Goal: Information Seeking & Learning: Learn about a topic

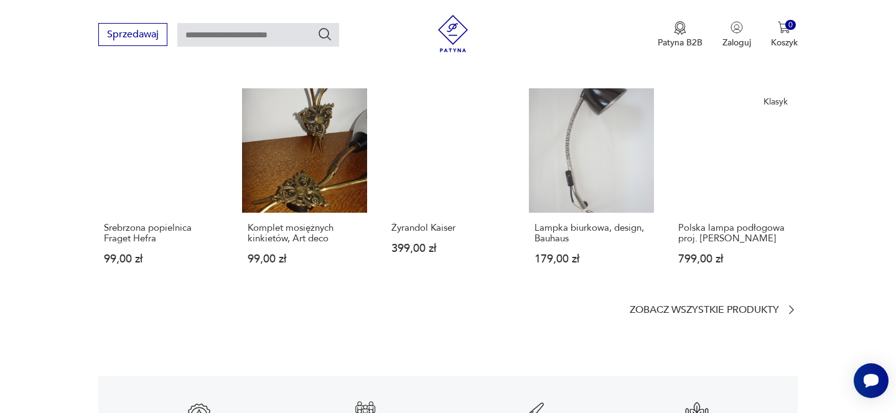
scroll to position [1683, 0]
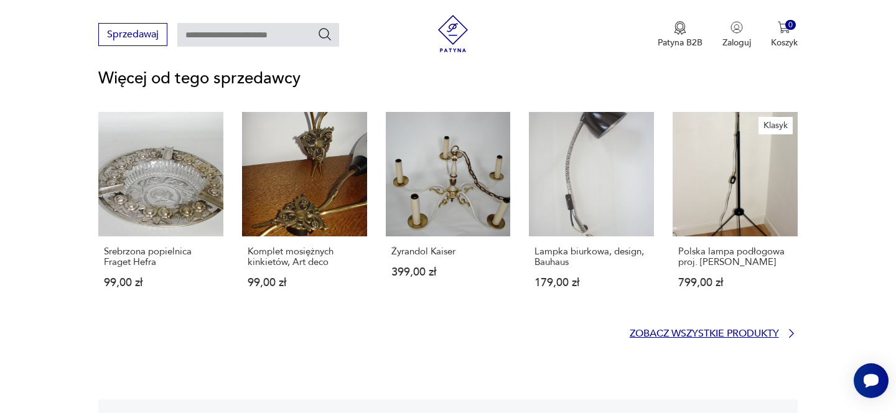
click at [716, 330] on p "Zobacz wszystkie produkty" at bounding box center [704, 334] width 149 height 8
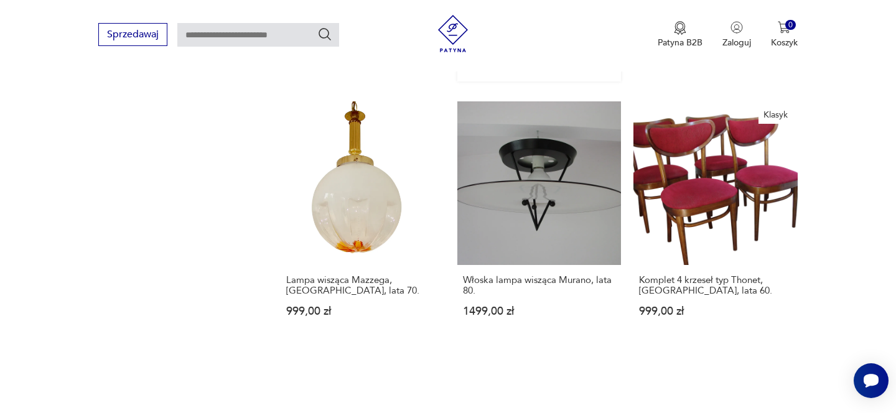
scroll to position [1342, 0]
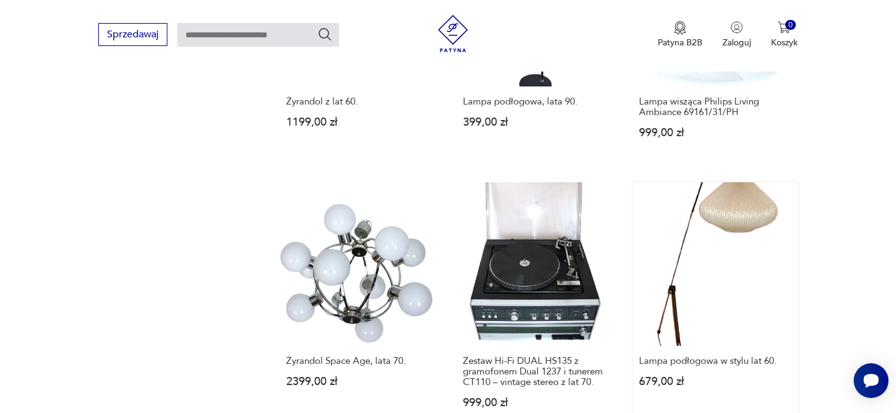
click at [698, 253] on link "Lampa podłogowa w stylu lat 60. 679,00 zł" at bounding box center [716, 307] width 164 height 250
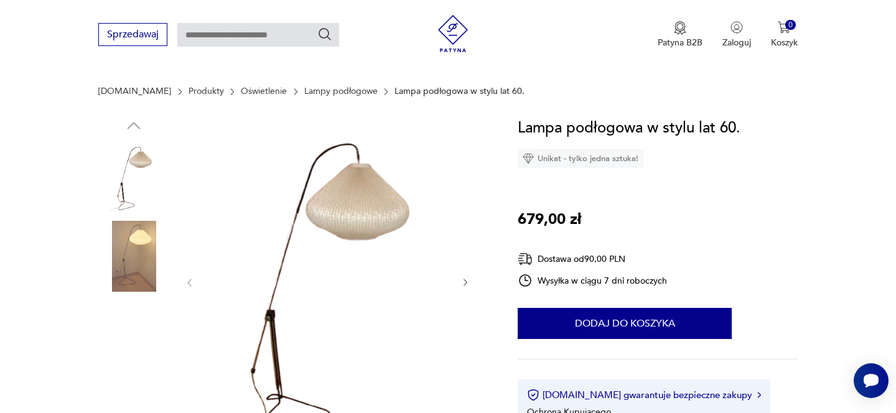
scroll to position [111, 0]
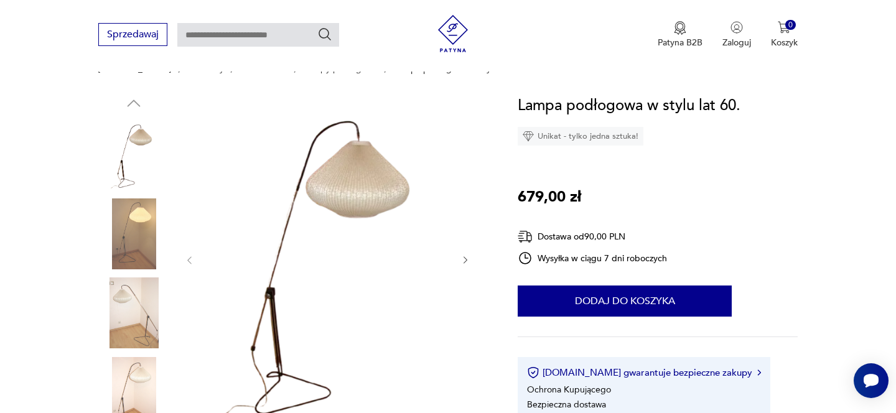
click at [465, 260] on icon "button" at bounding box center [466, 260] width 11 height 11
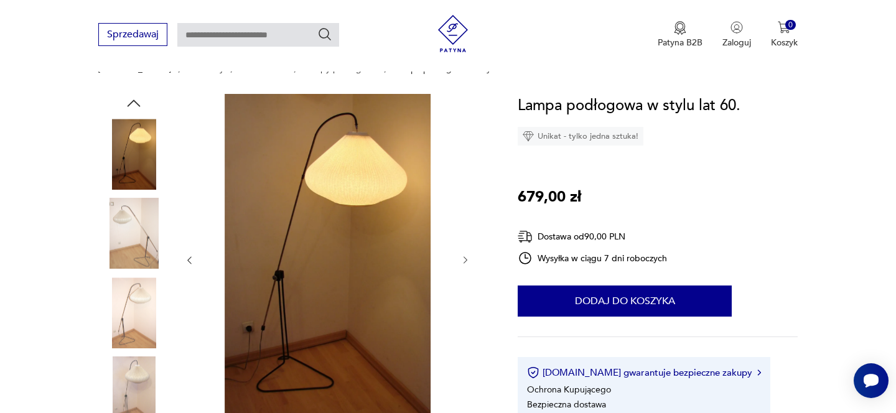
click at [465, 260] on icon "button" at bounding box center [466, 260] width 11 height 11
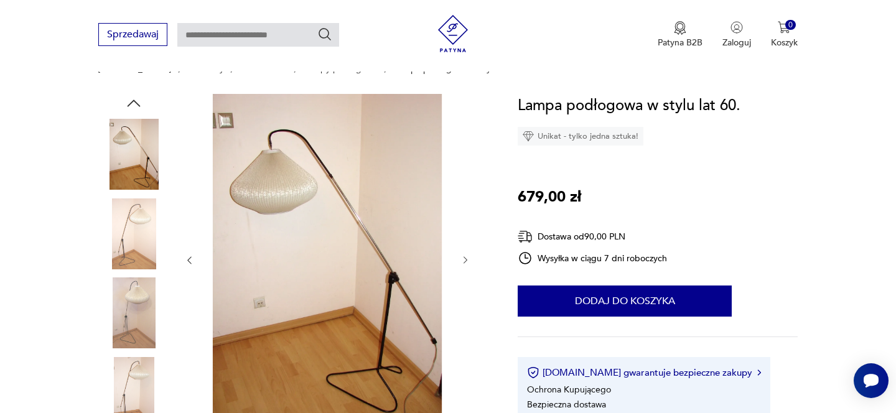
click at [465, 260] on icon "button" at bounding box center [466, 260] width 11 height 11
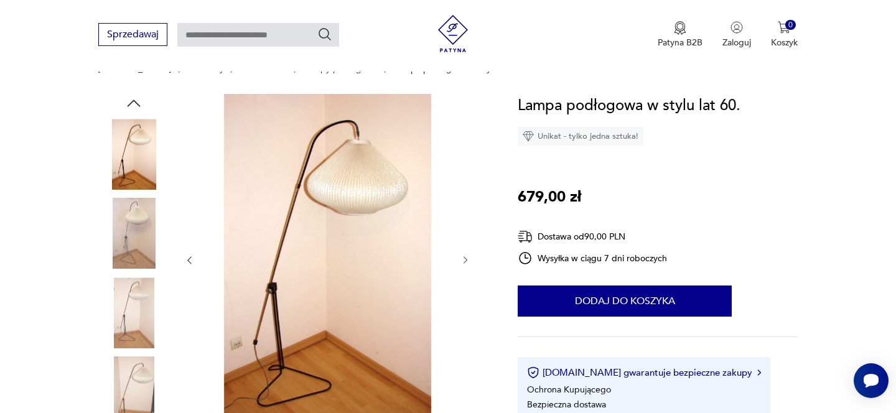
click at [465, 260] on icon "button" at bounding box center [466, 260] width 11 height 11
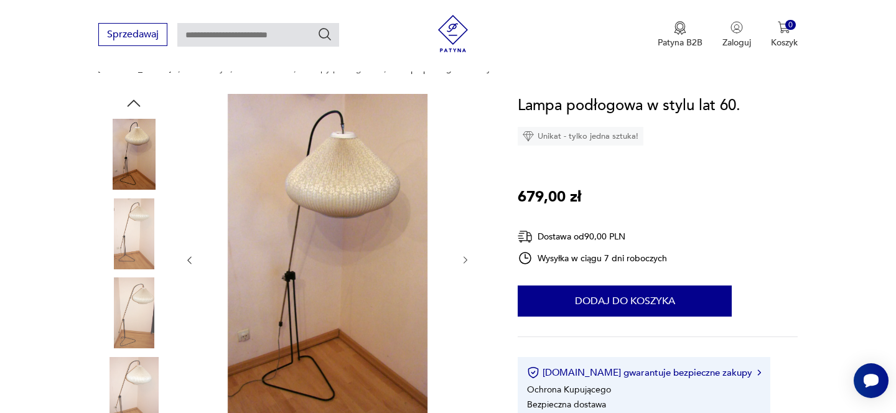
click at [465, 260] on icon "button" at bounding box center [466, 260] width 11 height 11
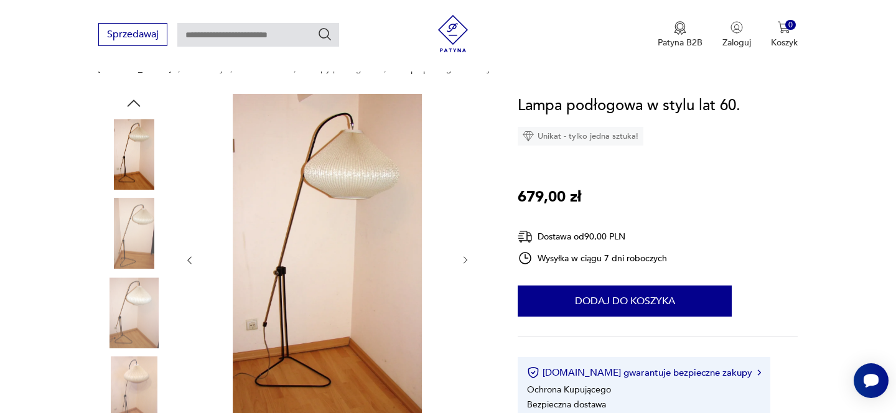
click at [465, 260] on icon "button" at bounding box center [466, 260] width 11 height 11
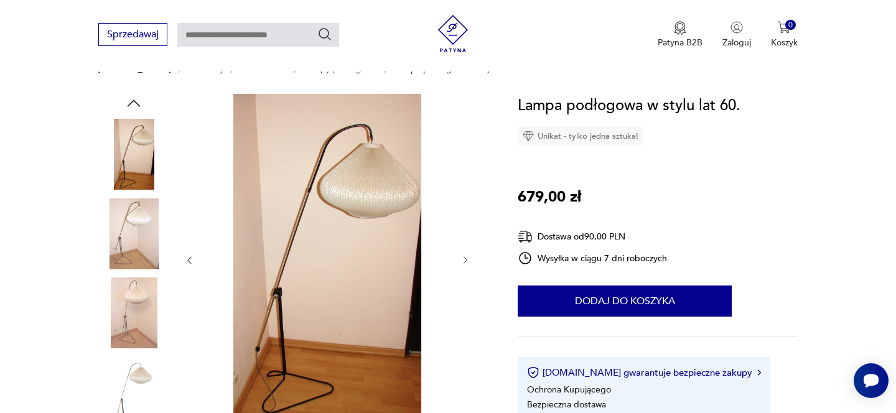
click at [465, 260] on icon "button" at bounding box center [466, 260] width 11 height 11
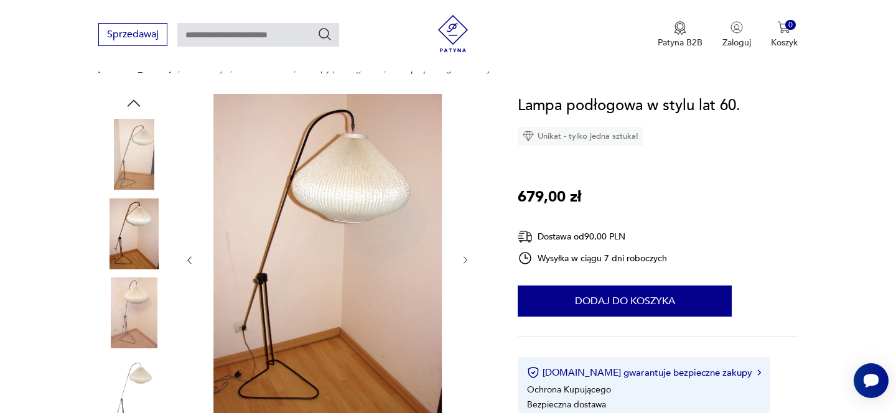
scroll to position [477, 0]
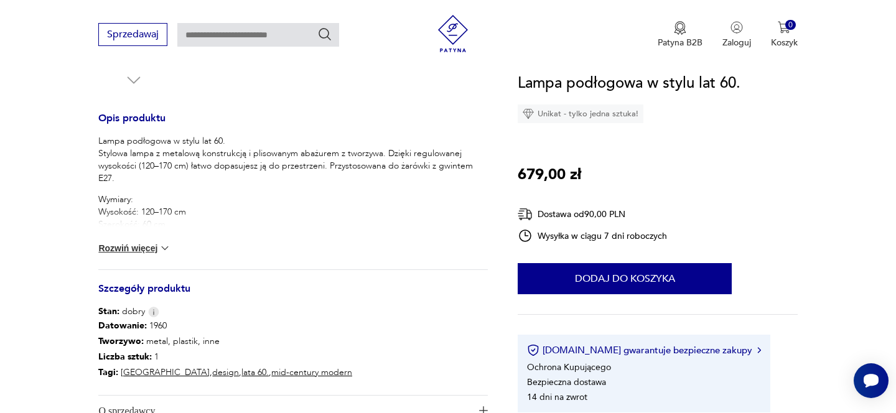
click at [159, 246] on img at bounding box center [165, 248] width 12 height 12
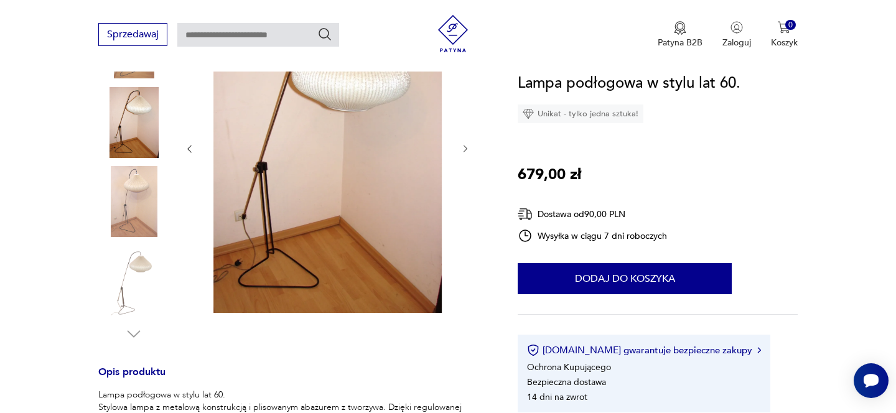
scroll to position [158, 0]
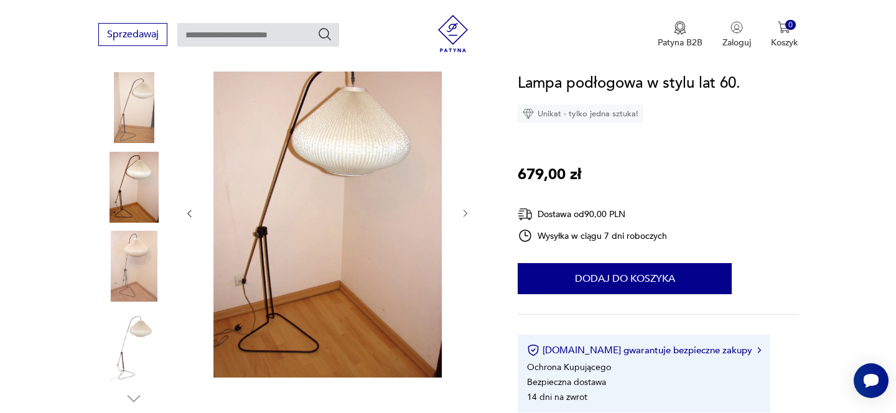
click at [462, 206] on div at bounding box center [327, 213] width 286 height 333
click at [136, 256] on img at bounding box center [133, 266] width 71 height 71
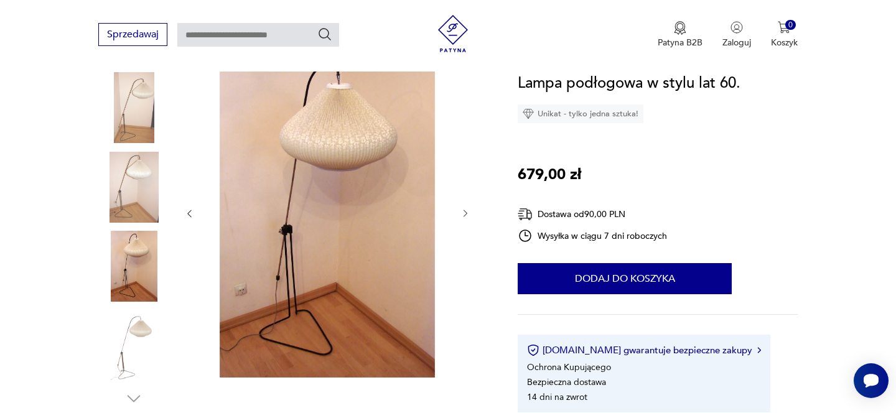
click at [131, 179] on img at bounding box center [133, 187] width 71 height 71
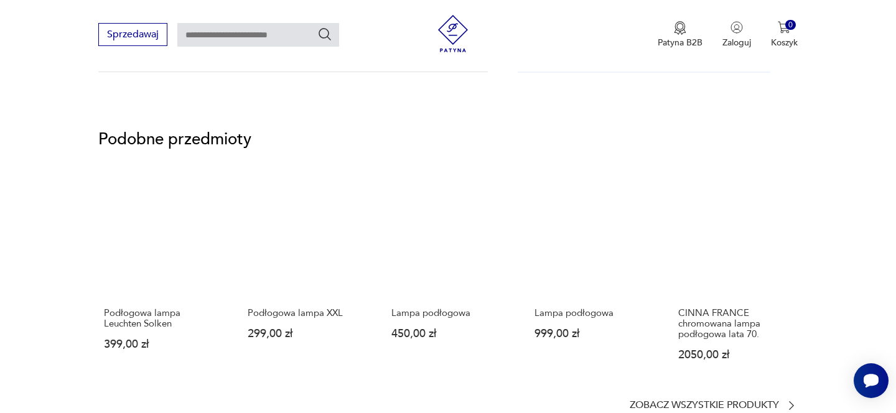
scroll to position [947, 0]
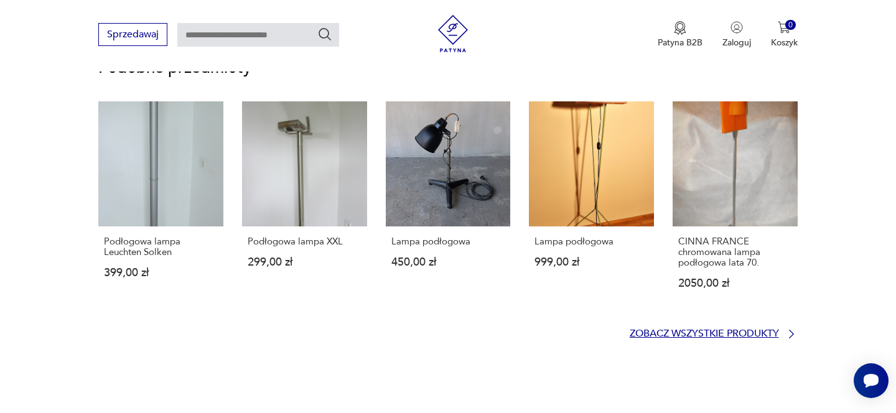
click at [786, 330] on icon at bounding box center [791, 334] width 12 height 12
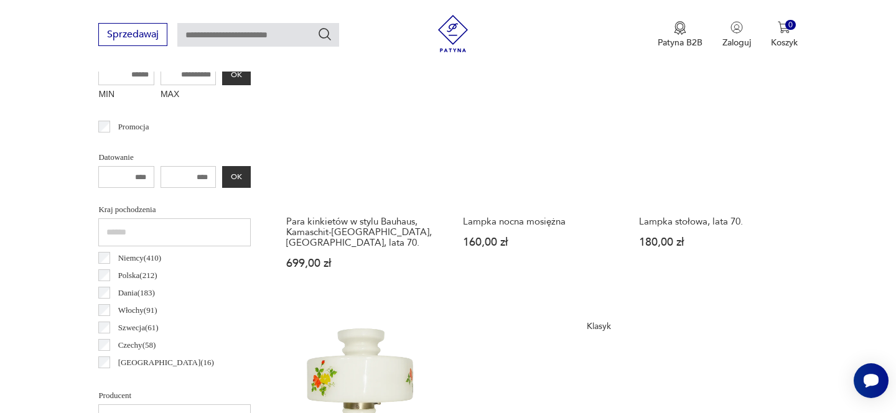
scroll to position [602, 0]
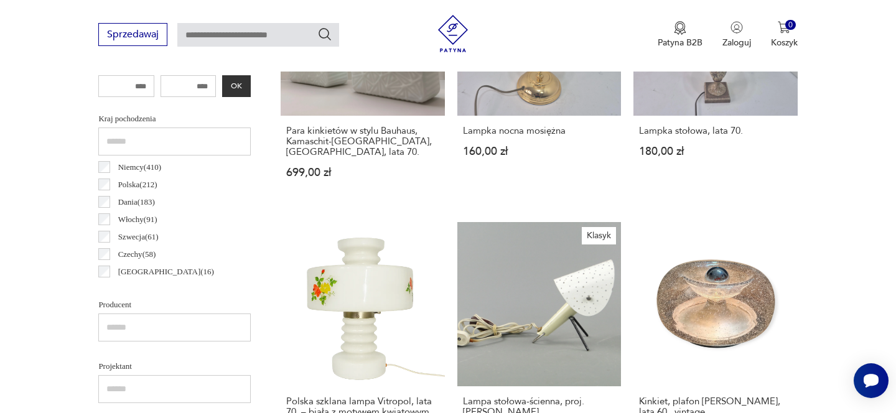
click at [104, 174] on div "Kraj pochodzenia Niemcy ( 410 ) Polska ( 212 ) Dania ( 183 ) Włochy ( 91 ) Szwe…" at bounding box center [174, 196] width 152 height 173
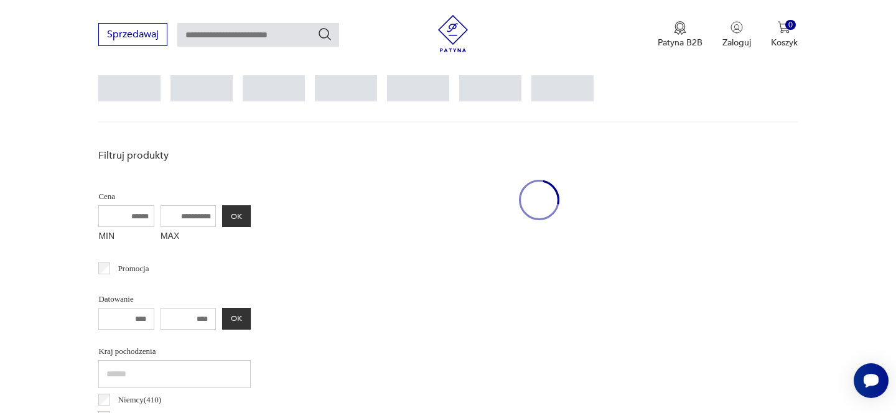
scroll to position [465, 0]
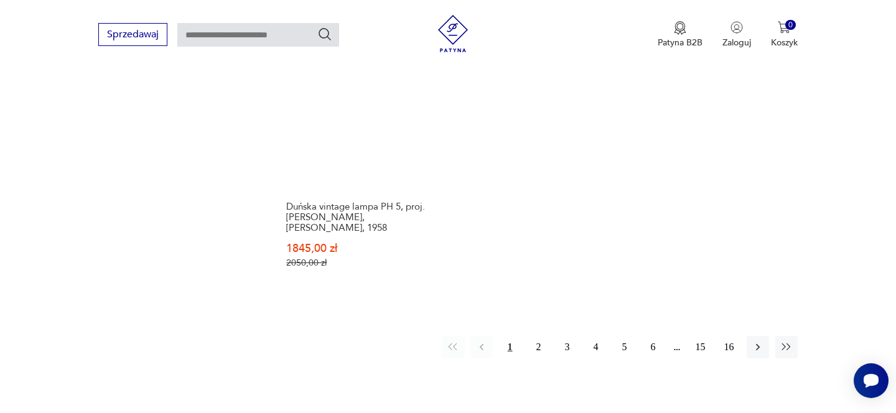
scroll to position [1873, 0]
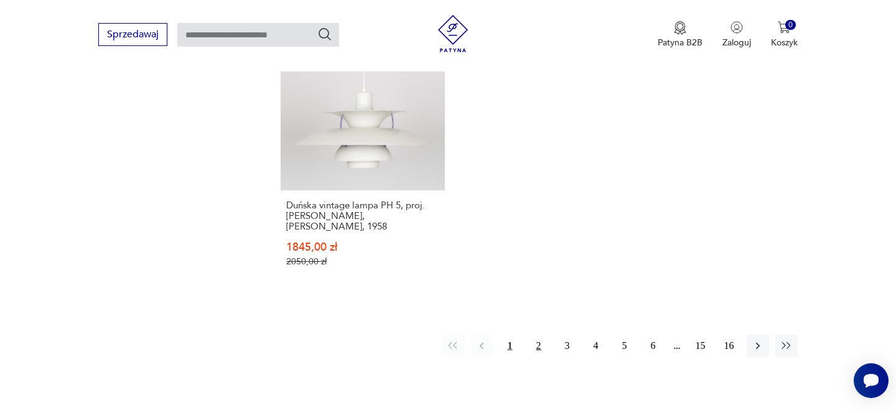
click at [541, 335] on button "2" at bounding box center [539, 346] width 22 height 22
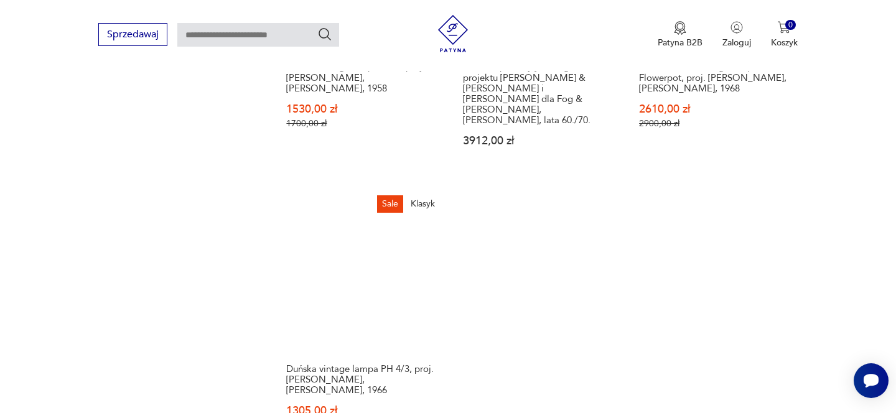
scroll to position [1873, 0]
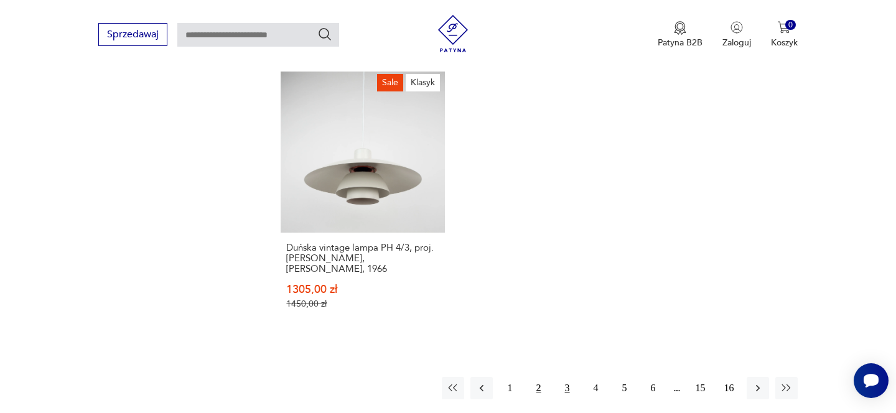
click at [561, 377] on button "3" at bounding box center [567, 388] width 22 height 22
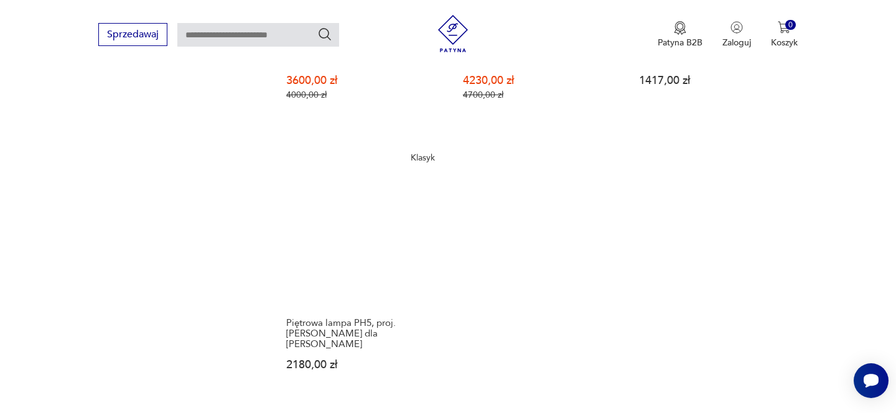
scroll to position [1855, 0]
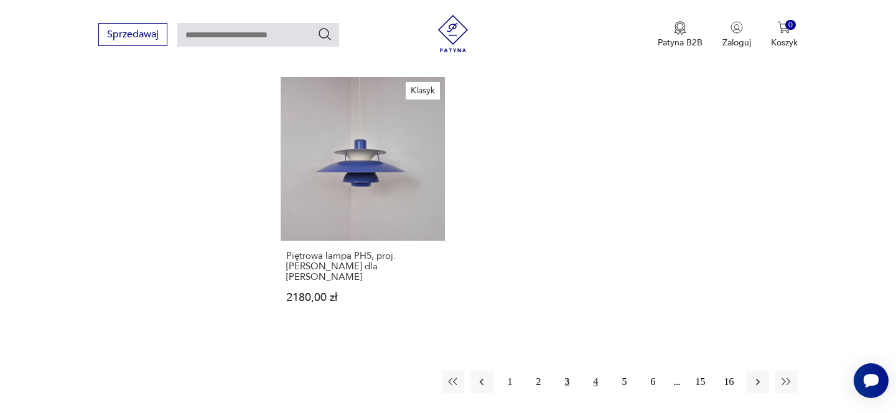
click at [602, 371] on button "4" at bounding box center [596, 382] width 22 height 22
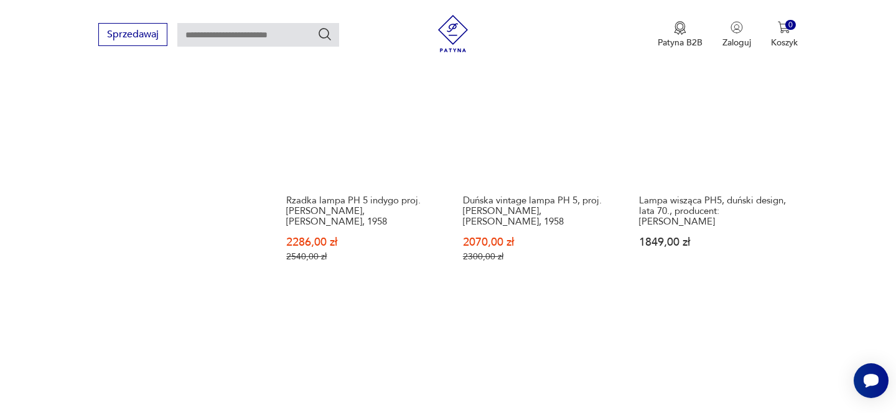
scroll to position [1850, 0]
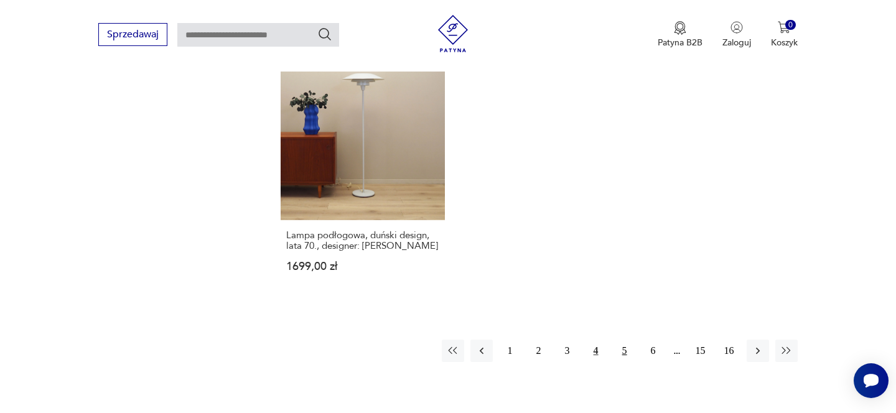
click at [620, 340] on button "5" at bounding box center [625, 351] width 22 height 22
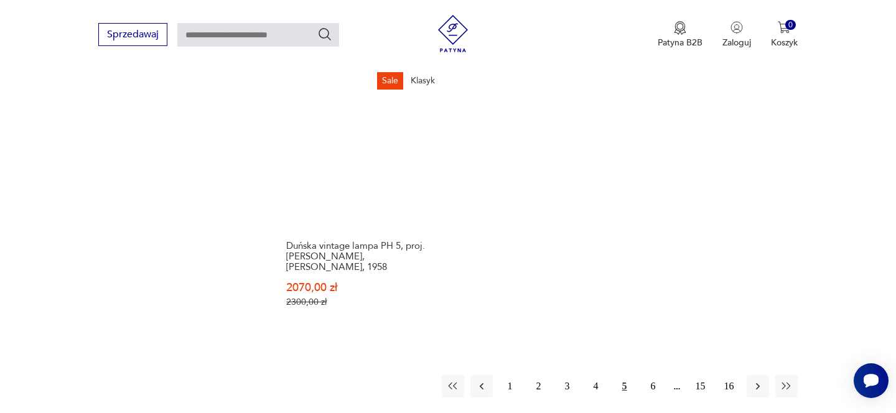
scroll to position [1940, 0]
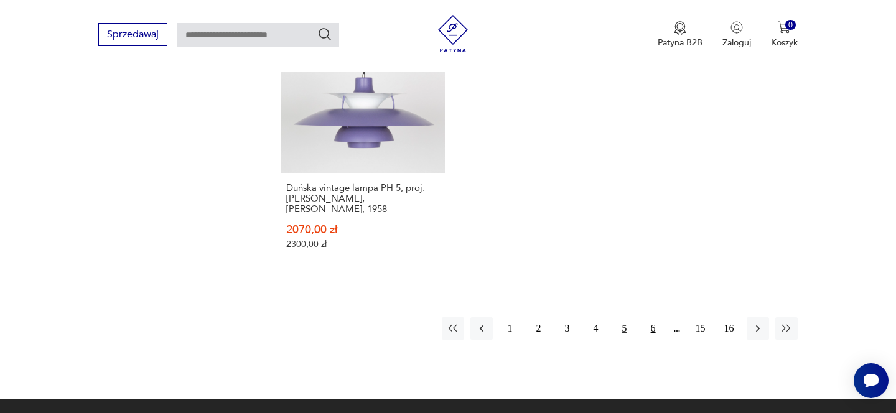
click at [650, 317] on button "6" at bounding box center [653, 328] width 22 height 22
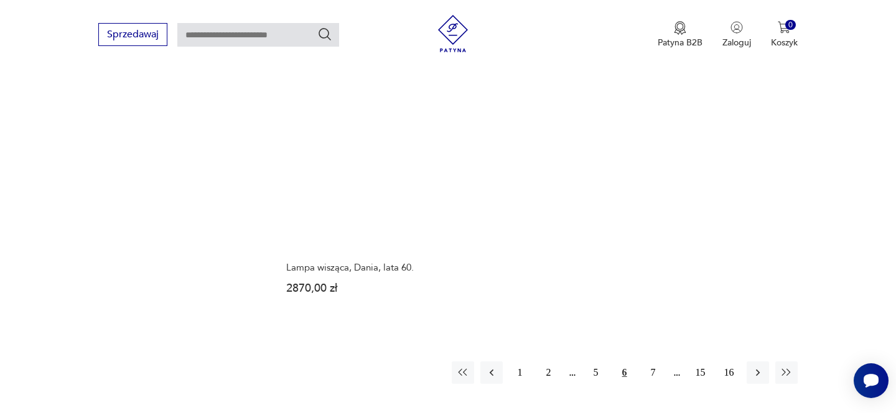
scroll to position [1821, 0]
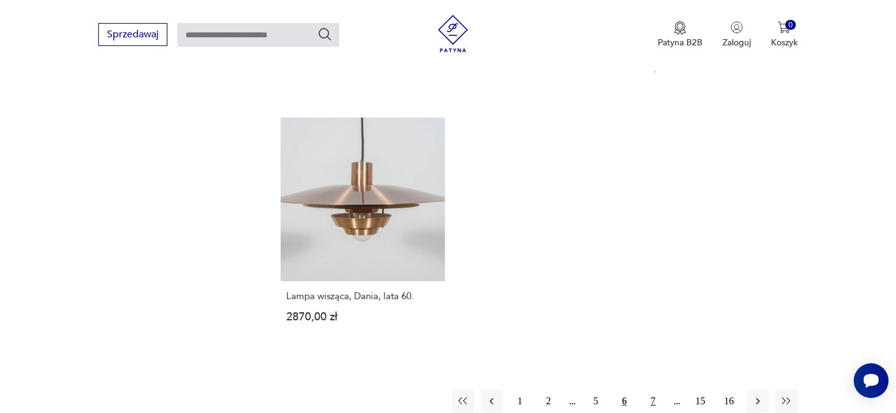
click at [654, 390] on button "7" at bounding box center [653, 401] width 22 height 22
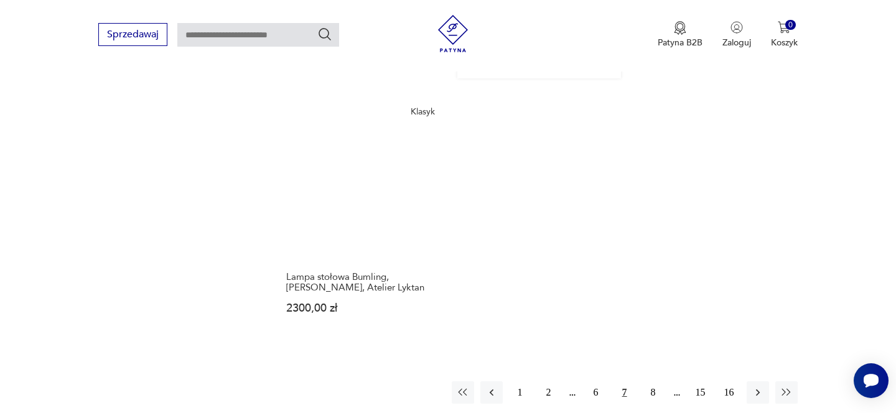
scroll to position [1848, 0]
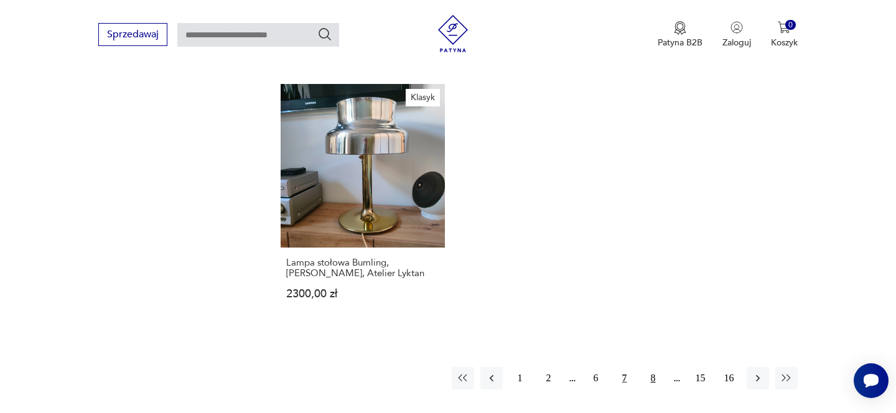
click at [652, 367] on button "8" at bounding box center [653, 378] width 22 height 22
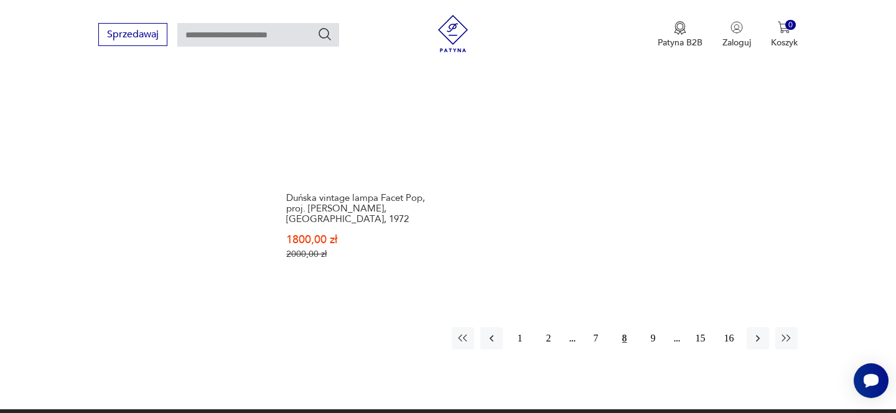
scroll to position [1923, 0]
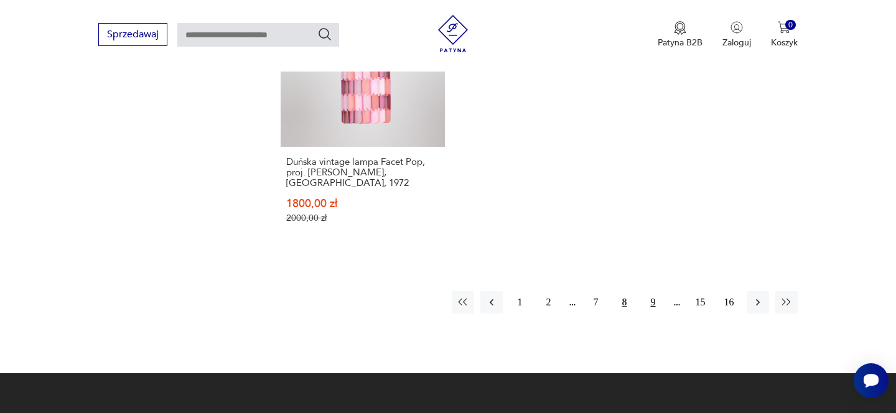
click at [651, 291] on button "9" at bounding box center [653, 302] width 22 height 22
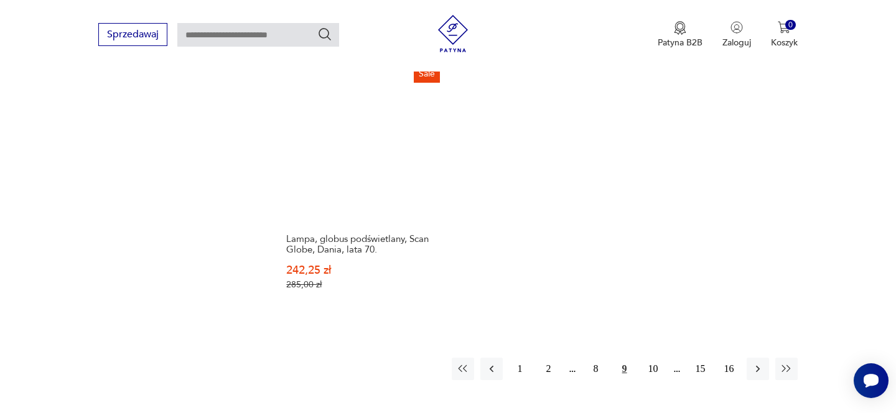
scroll to position [1892, 0]
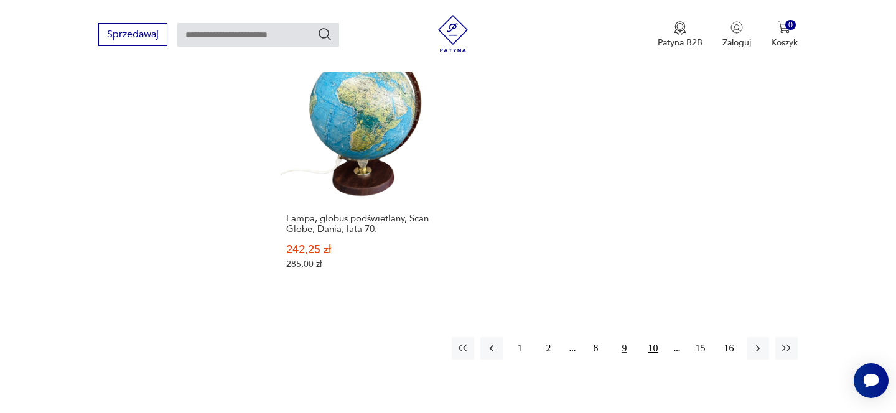
click at [656, 337] on button "10" at bounding box center [653, 348] width 22 height 22
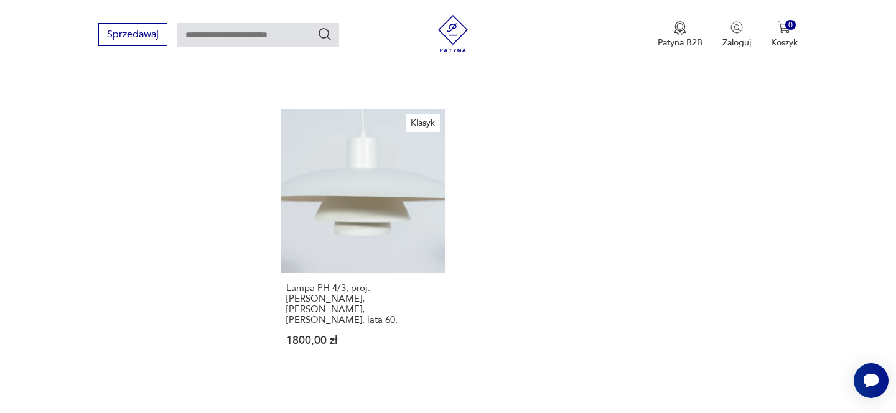
scroll to position [1923, 0]
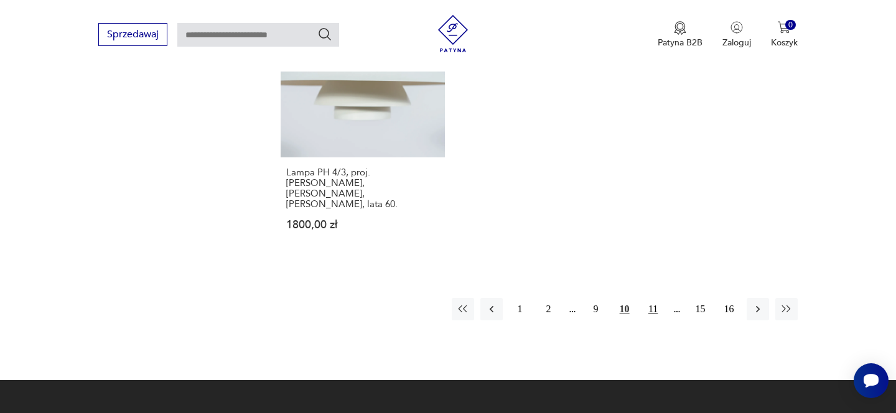
click at [655, 298] on button "11" at bounding box center [653, 309] width 22 height 22
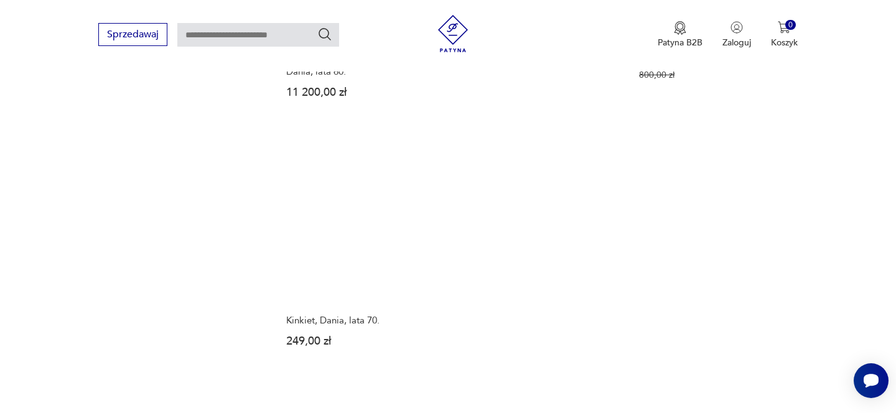
scroll to position [1764, 0]
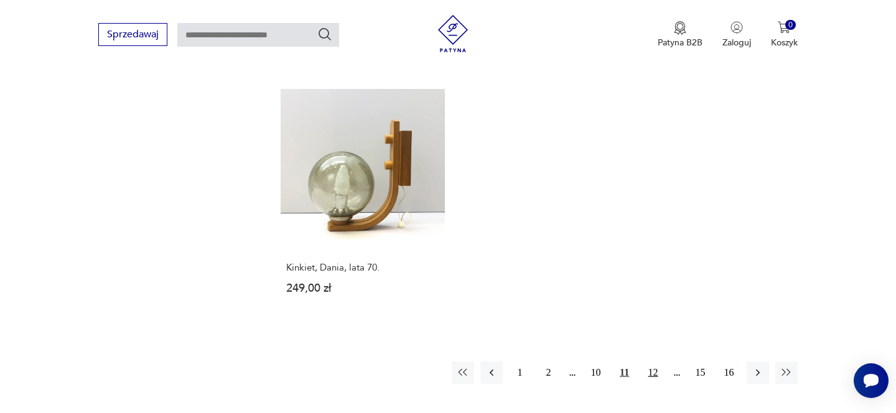
click at [654, 369] on button "12" at bounding box center [653, 373] width 22 height 22
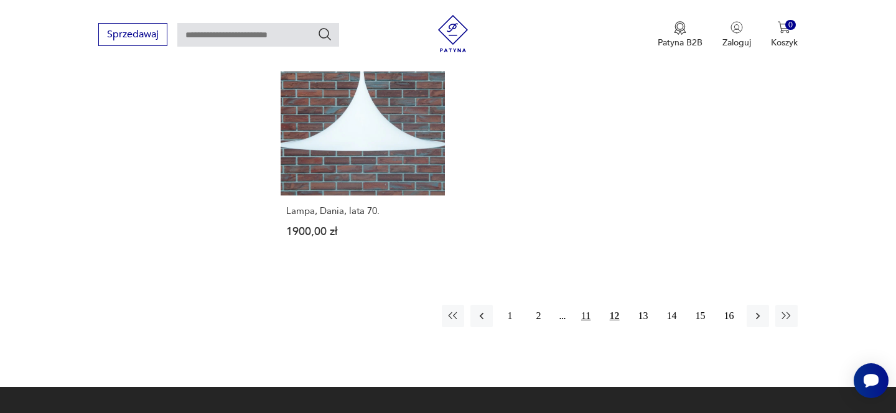
click at [587, 305] on button "11" at bounding box center [586, 316] width 22 height 22
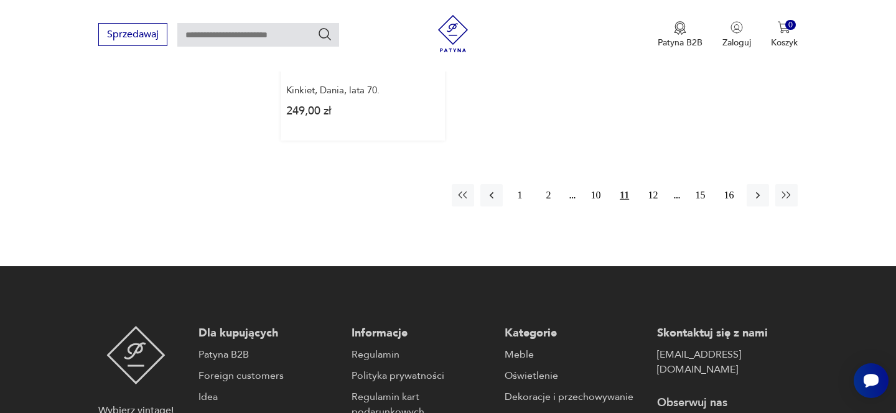
scroll to position [1790, 0]
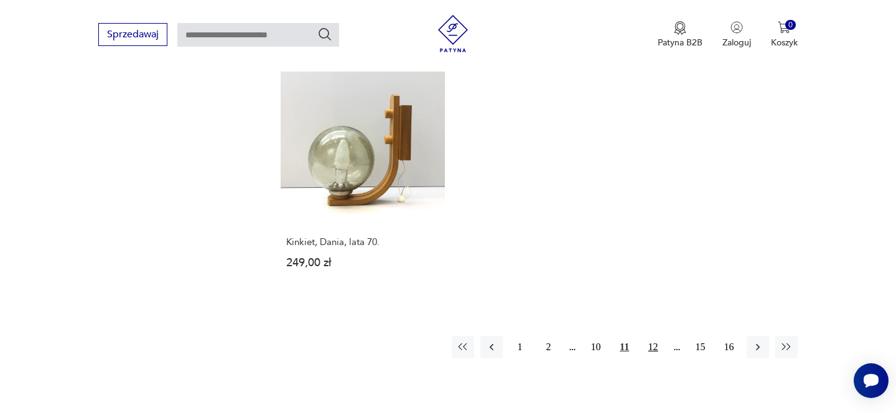
click at [652, 347] on button "12" at bounding box center [653, 347] width 22 height 22
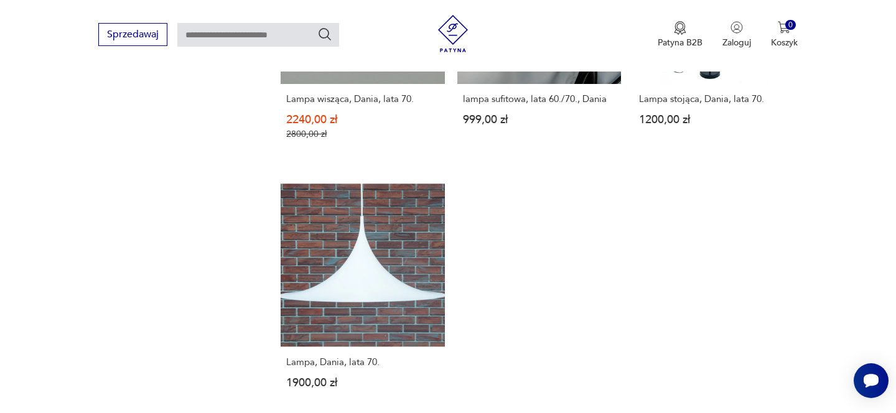
scroll to position [1897, 0]
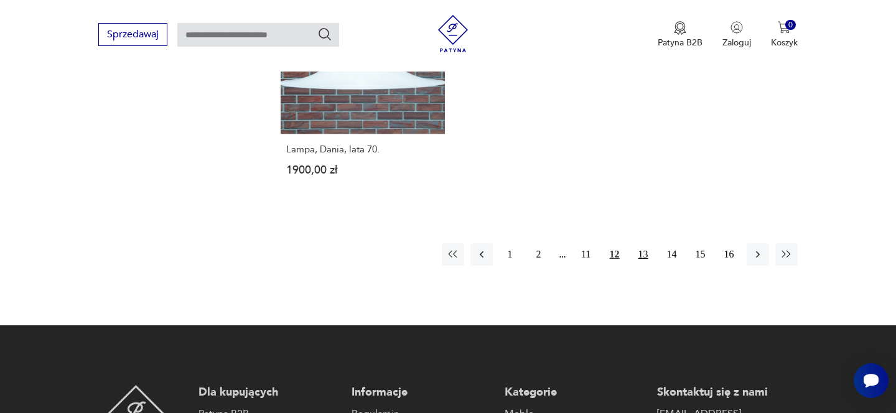
click at [642, 243] on button "13" at bounding box center [643, 254] width 22 height 22
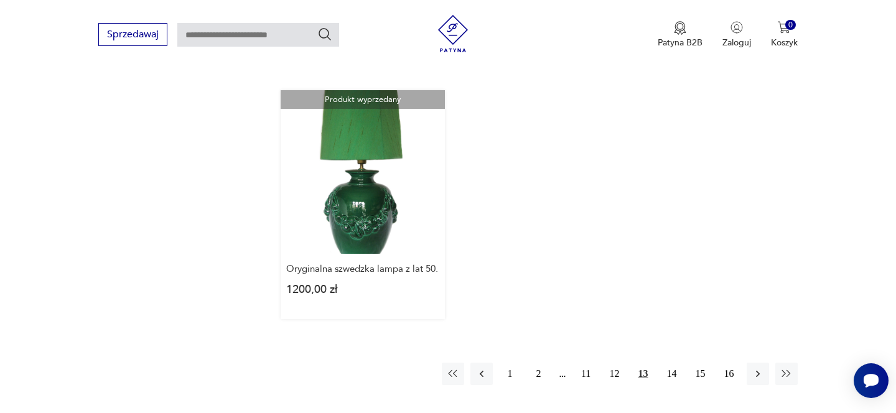
scroll to position [1877, 0]
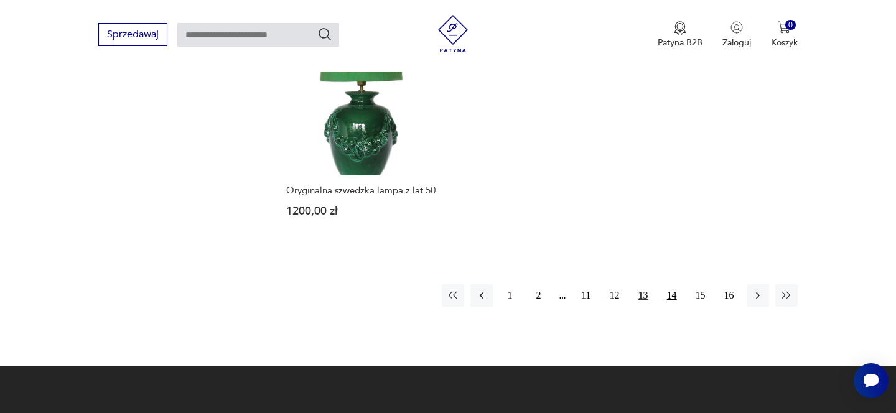
click at [673, 284] on button "14" at bounding box center [672, 295] width 22 height 22
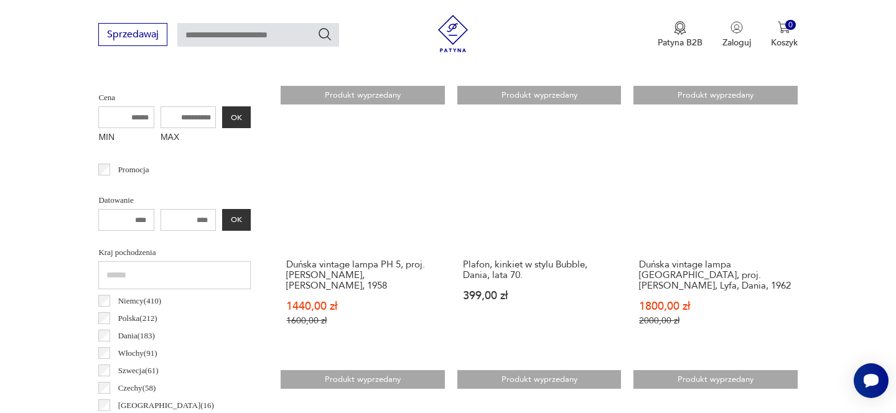
scroll to position [484, 0]
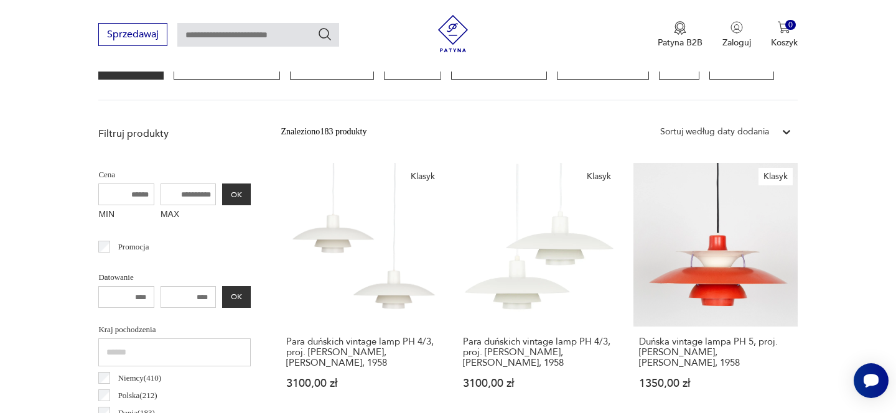
scroll to position [403, 0]
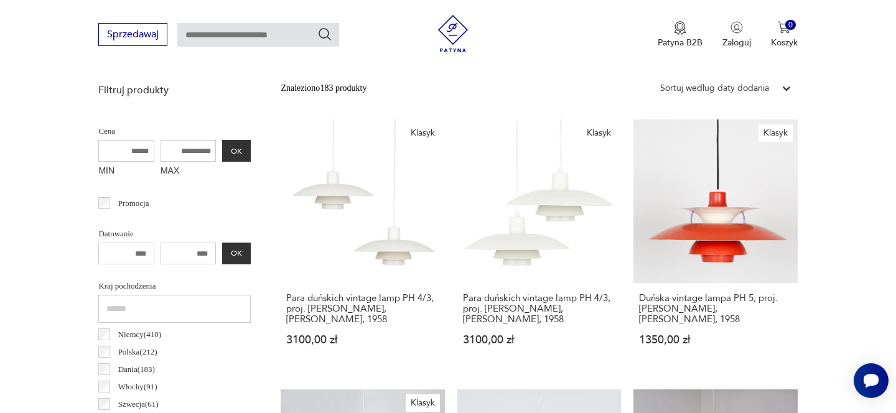
scroll to position [37, 0]
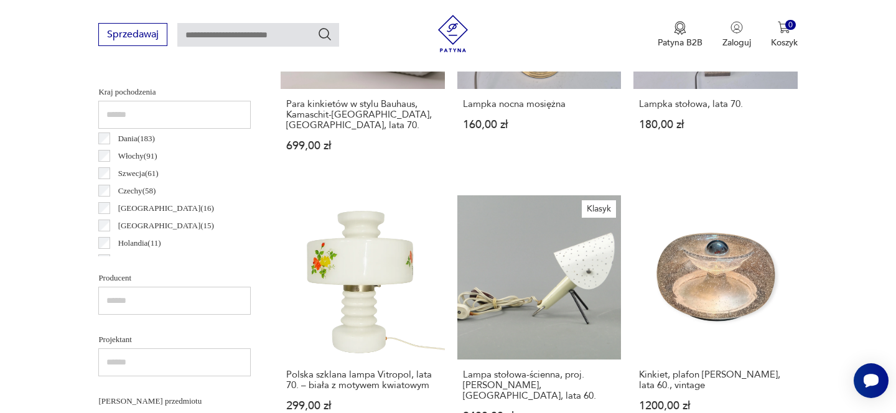
scroll to position [566, 0]
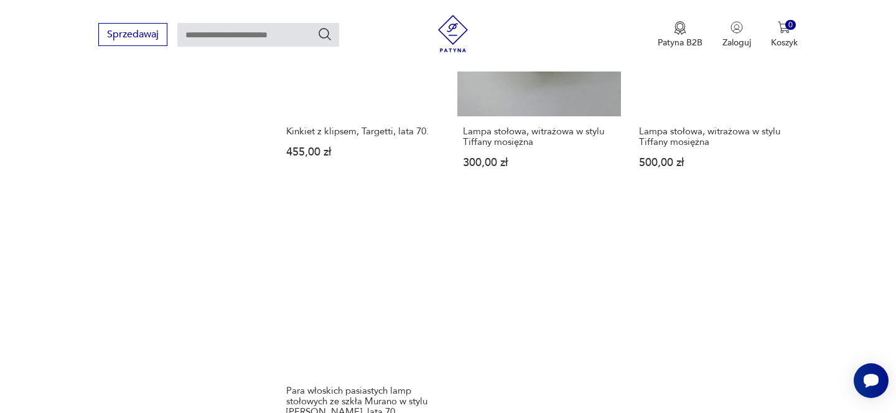
scroll to position [1761, 0]
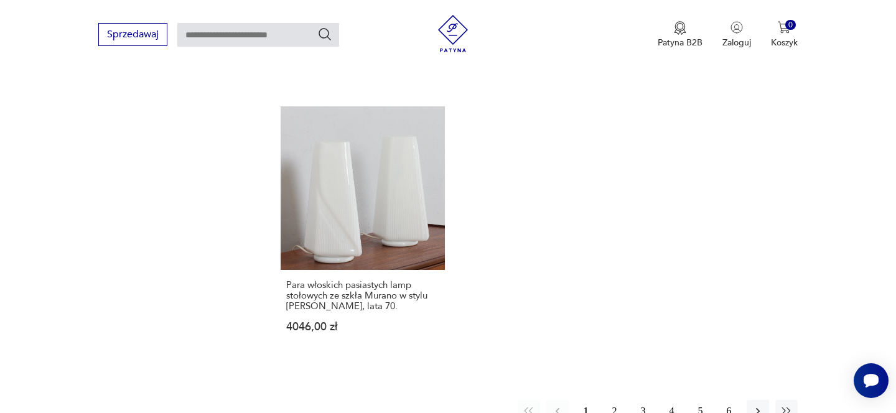
click at [609, 403] on button "2" at bounding box center [615, 411] width 22 height 22
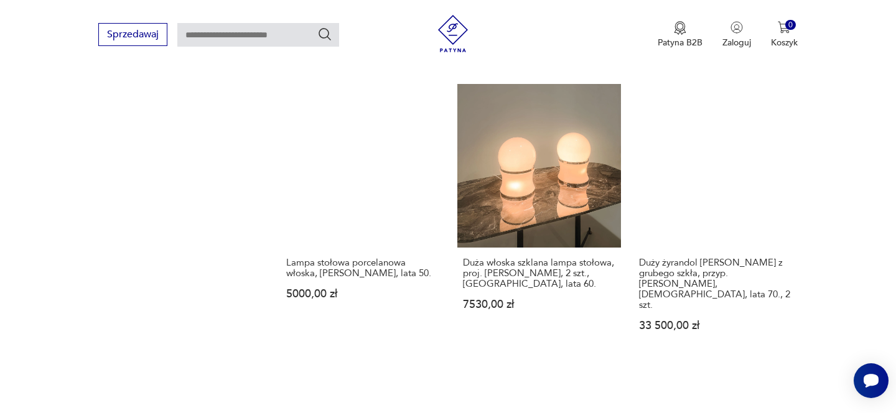
scroll to position [1802, 0]
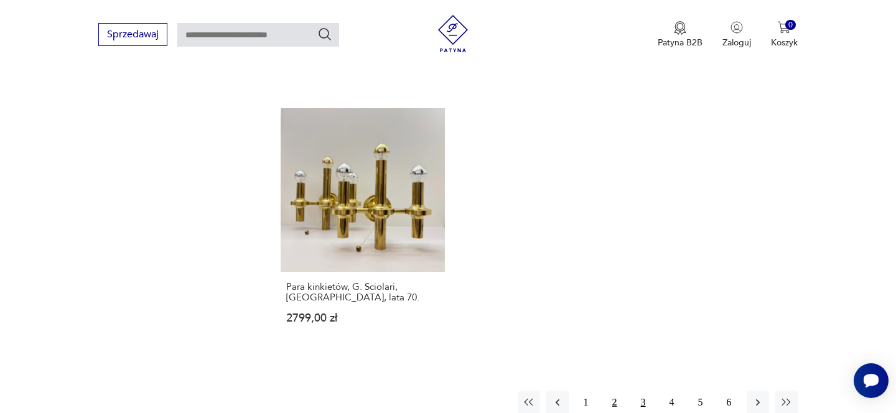
click at [643, 391] on button "3" at bounding box center [643, 402] width 22 height 22
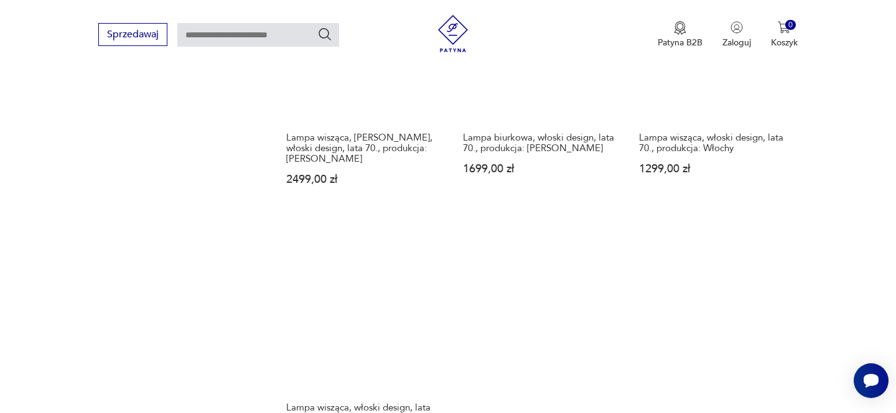
scroll to position [1817, 0]
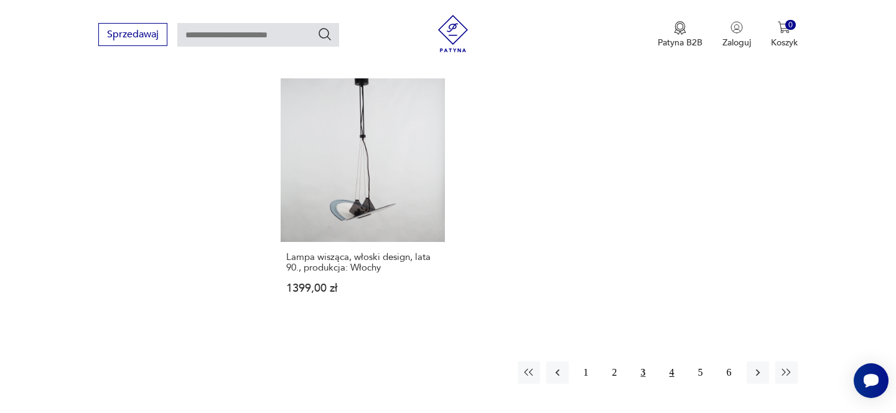
click at [676, 362] on button "4" at bounding box center [672, 373] width 22 height 22
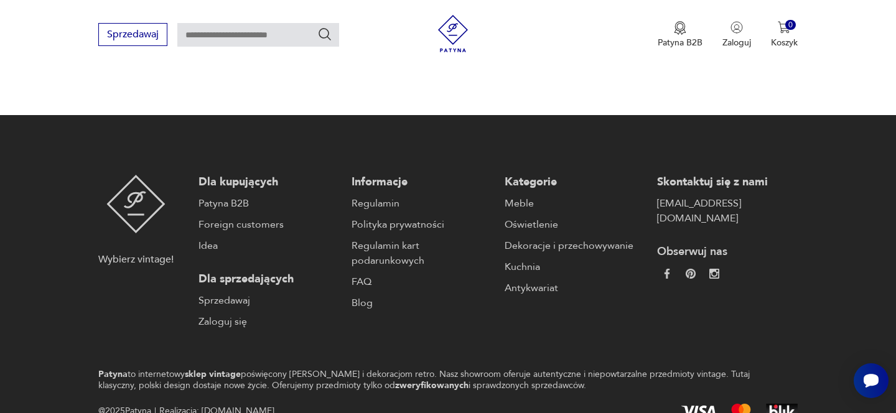
scroll to position [1819, 0]
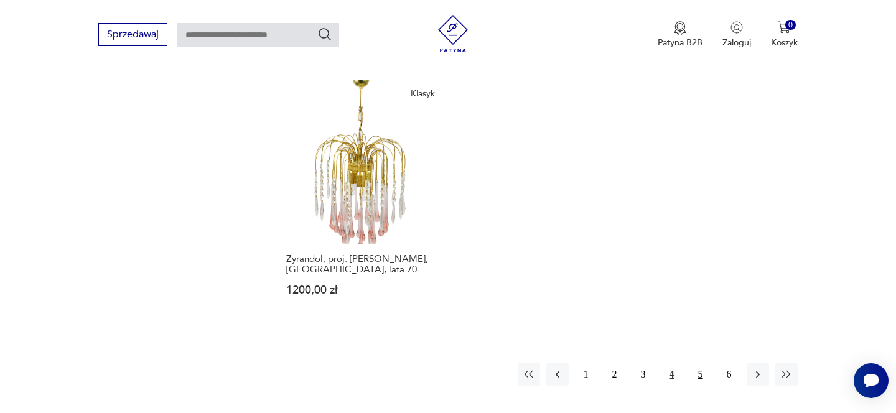
click at [699, 363] on button "5" at bounding box center [701, 374] width 22 height 22
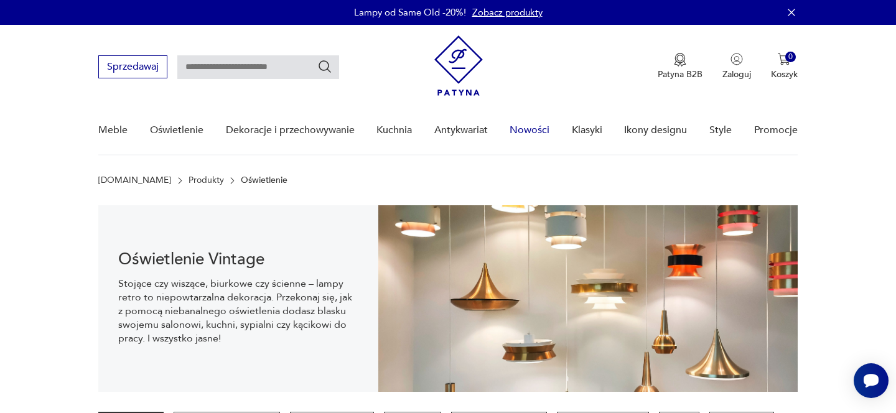
click at [547, 133] on link "Nowości" at bounding box center [530, 130] width 40 height 48
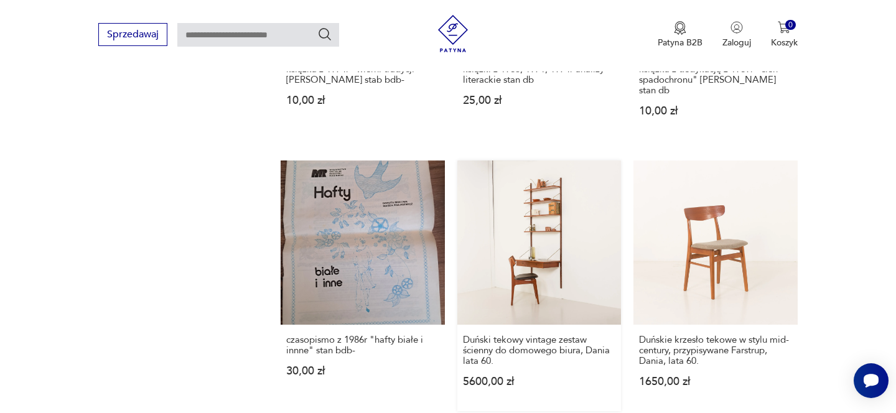
scroll to position [1170, 0]
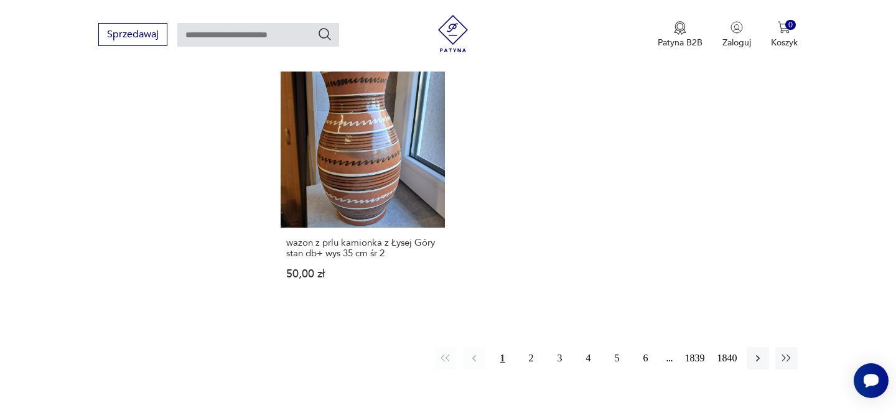
scroll to position [1683, 0]
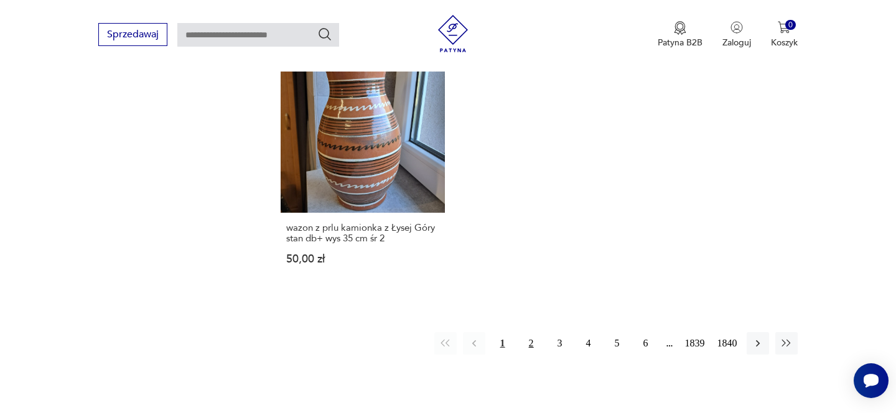
click at [531, 332] on button "2" at bounding box center [531, 343] width 22 height 22
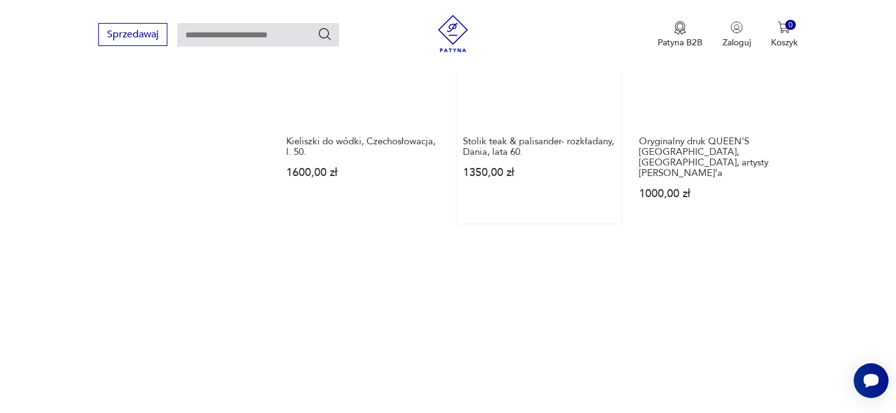
scroll to position [1723, 0]
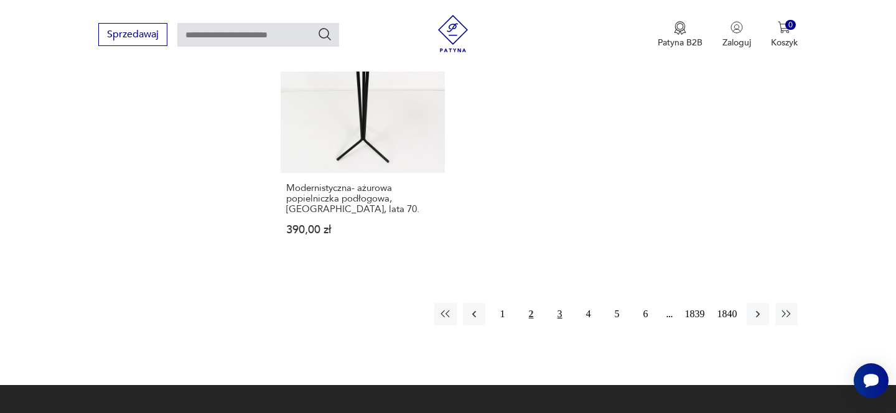
click at [554, 303] on button "3" at bounding box center [560, 314] width 22 height 22
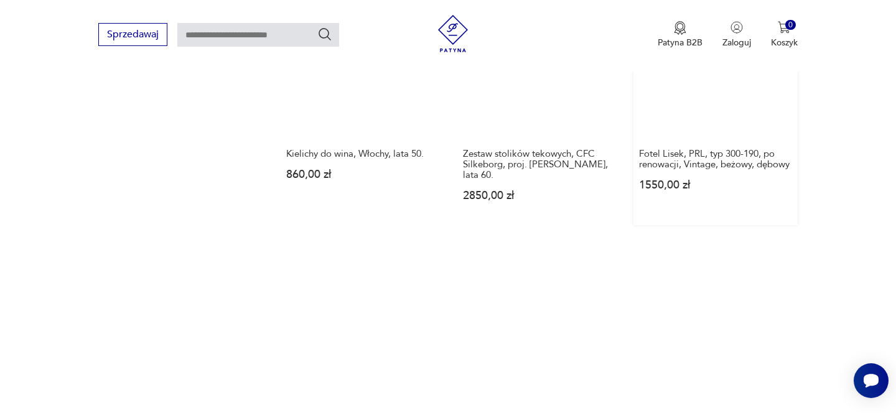
scroll to position [1088, 0]
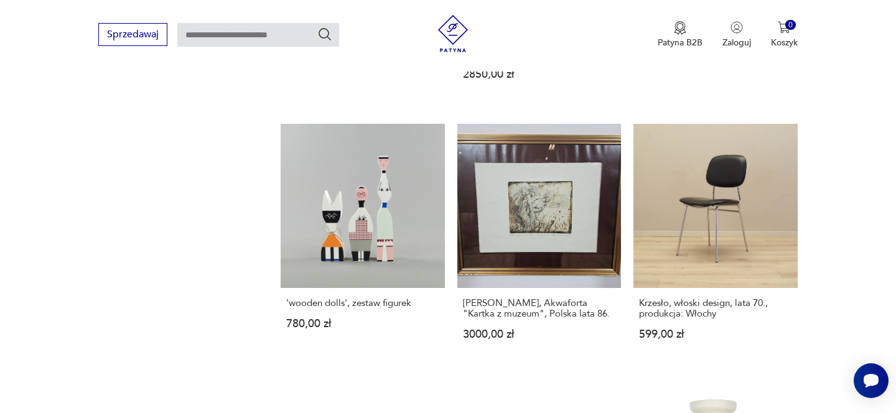
drag, startPoint x: 702, startPoint y: 128, endPoint x: 548, endPoint y: 4, distance: 197.8
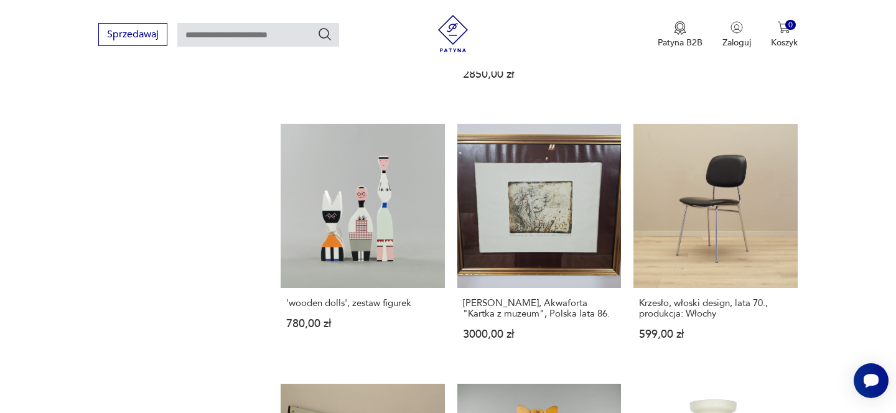
click at [0, 0] on body "Cenimy prywatność użytkowników Używamy plików cookie, aby poprawić jakość przeg…" at bounding box center [448, 153] width 896 height 2482
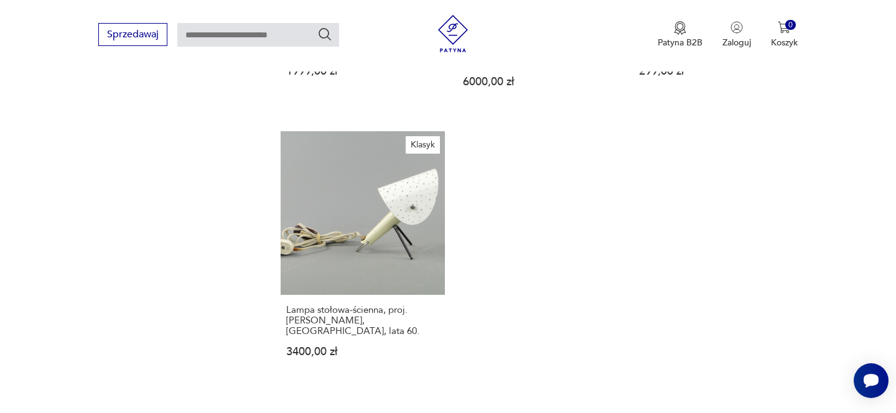
scroll to position [1628, 0]
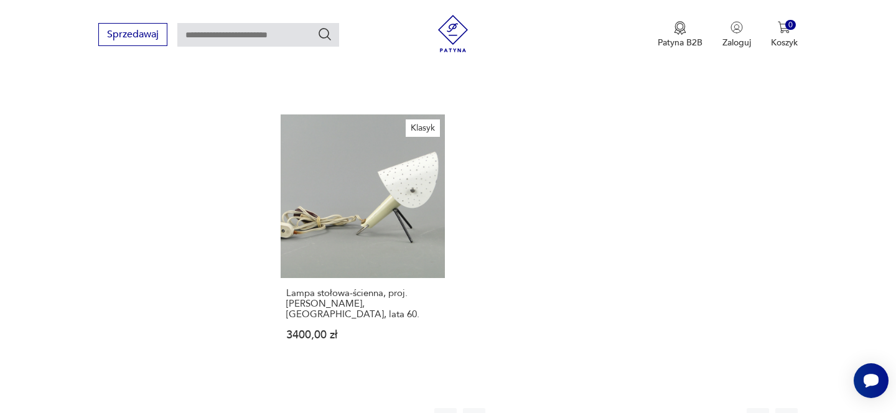
click at [586, 408] on button "4" at bounding box center [589, 419] width 22 height 22
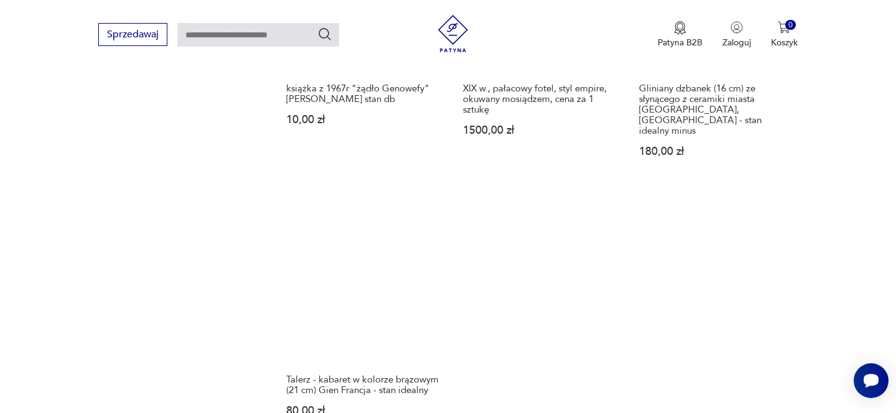
scroll to position [1654, 0]
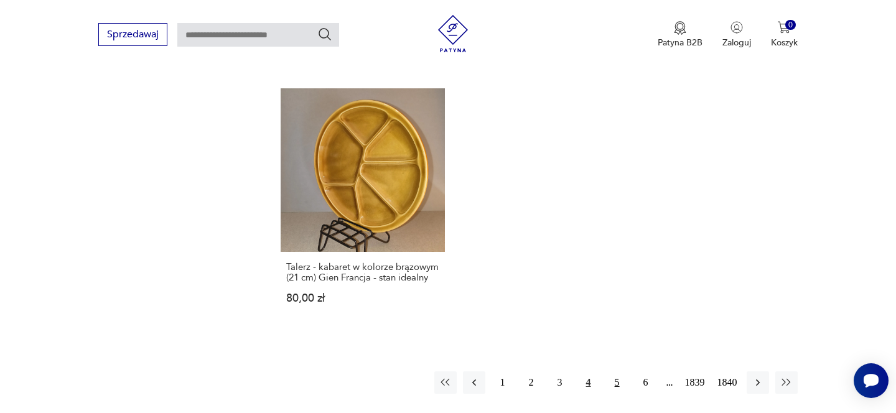
click at [610, 372] on button "5" at bounding box center [617, 383] width 22 height 22
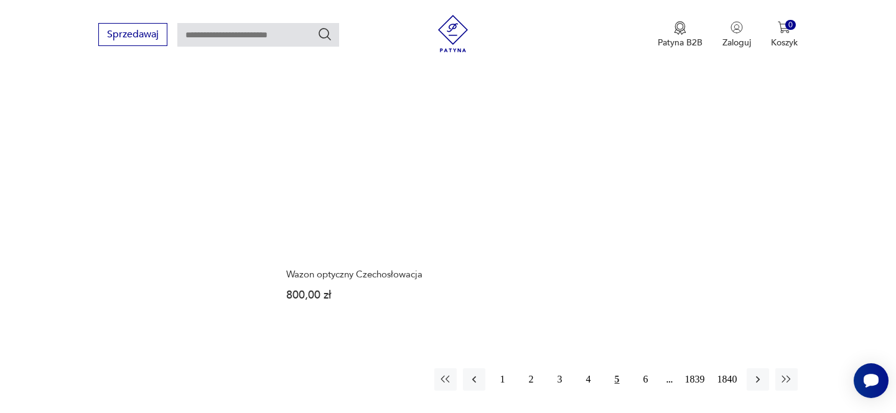
scroll to position [1641, 0]
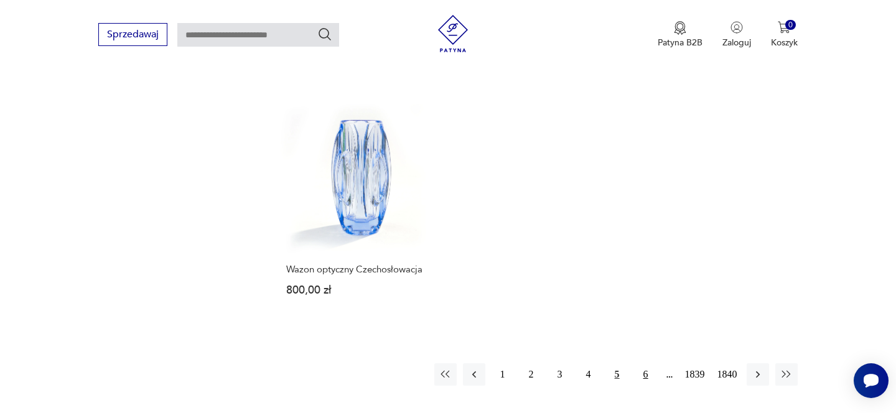
click at [642, 363] on button "6" at bounding box center [646, 374] width 22 height 22
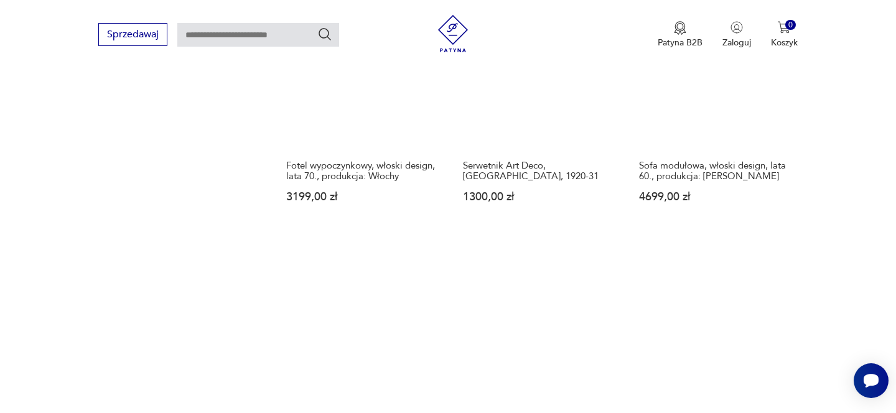
scroll to position [1322, 0]
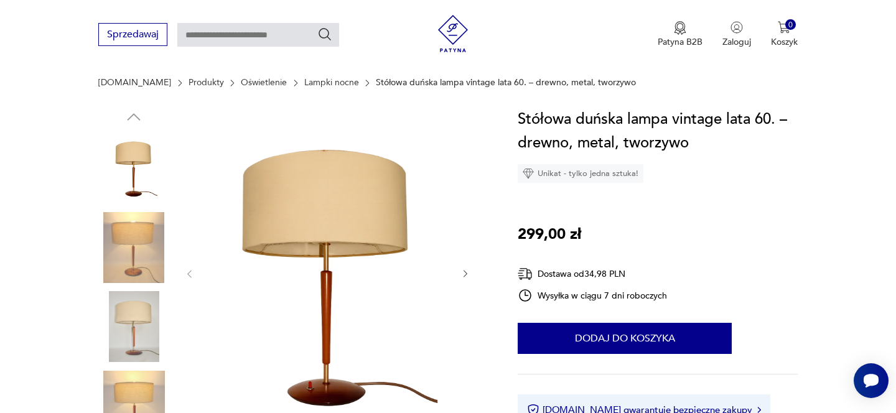
scroll to position [139, 0]
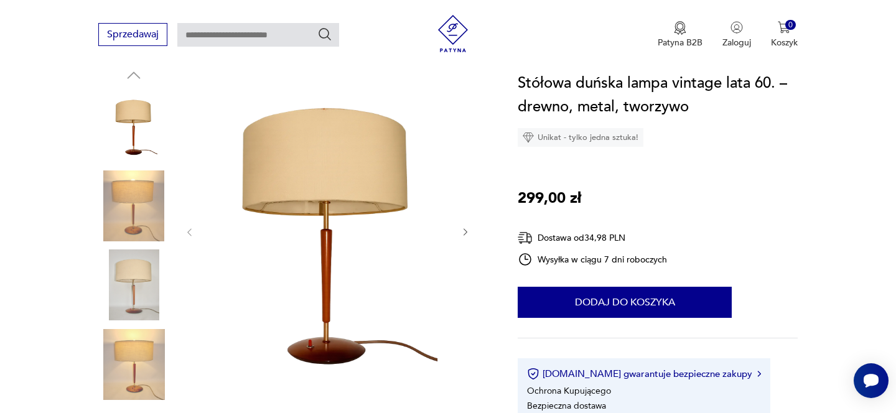
click at [463, 236] on icon "button" at bounding box center [466, 232] width 11 height 11
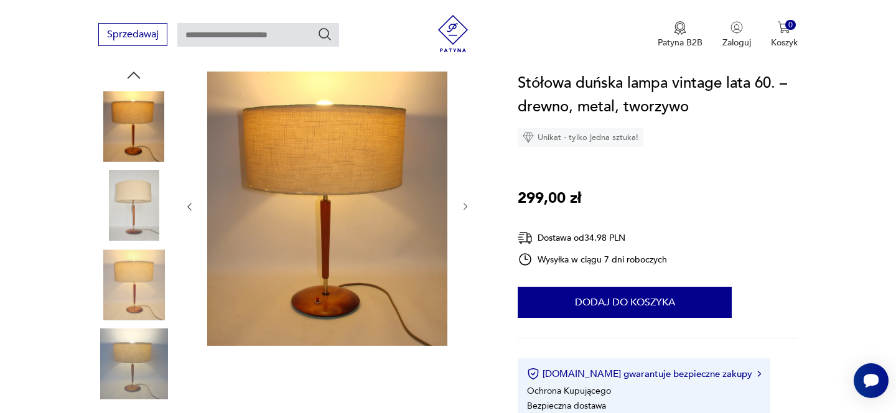
click at [463, 236] on div at bounding box center [327, 207] width 286 height 282
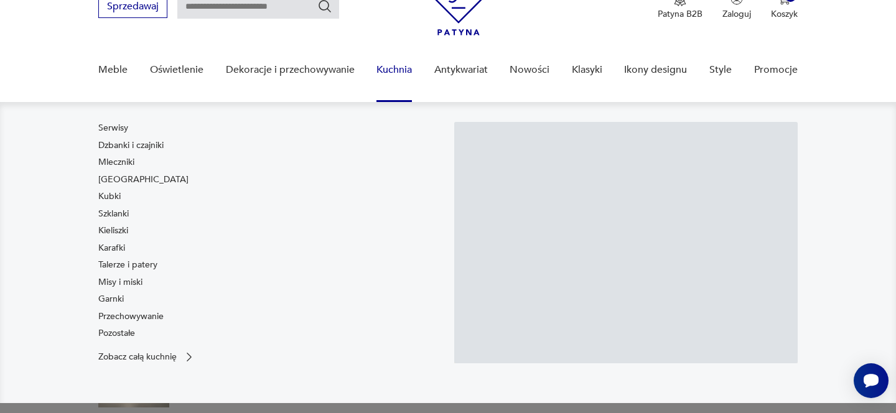
scroll to position [61, 0]
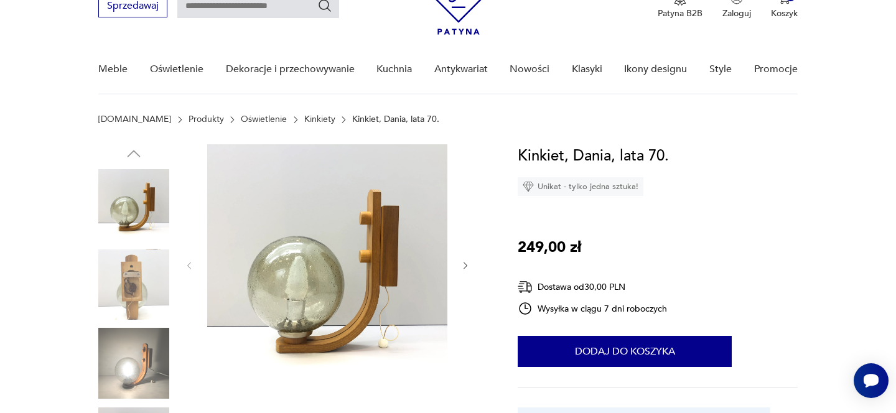
click at [468, 278] on div at bounding box center [327, 265] width 286 height 243
click at [467, 269] on icon "button" at bounding box center [466, 266] width 11 height 11
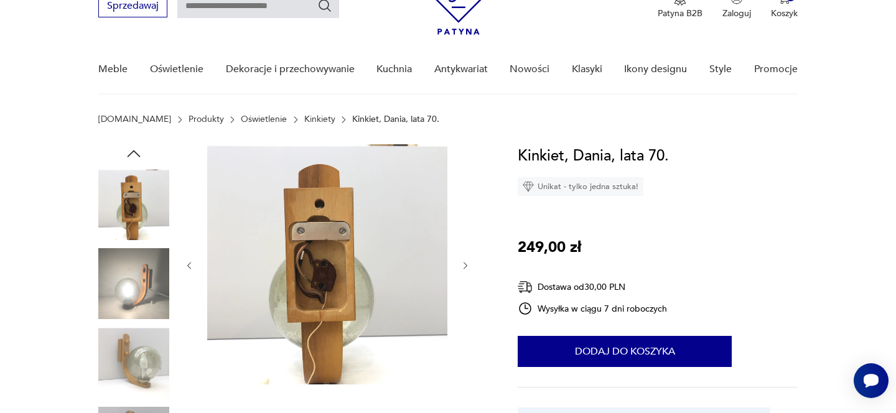
click at [467, 269] on icon "button" at bounding box center [466, 266] width 11 height 11
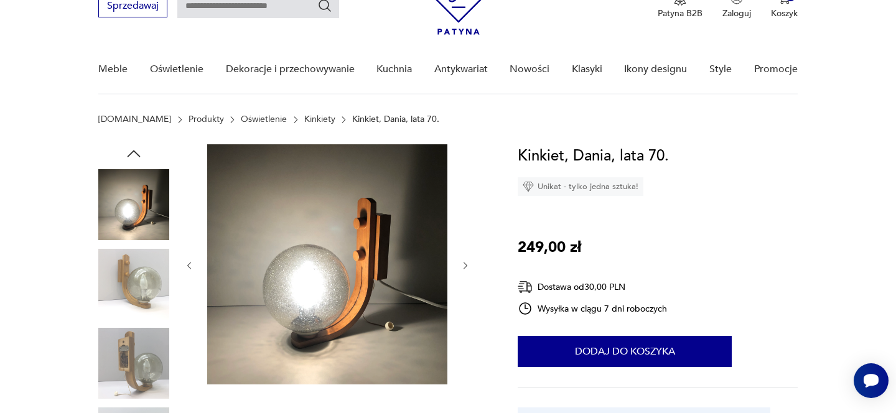
click at [467, 269] on icon "button" at bounding box center [466, 266] width 11 height 11
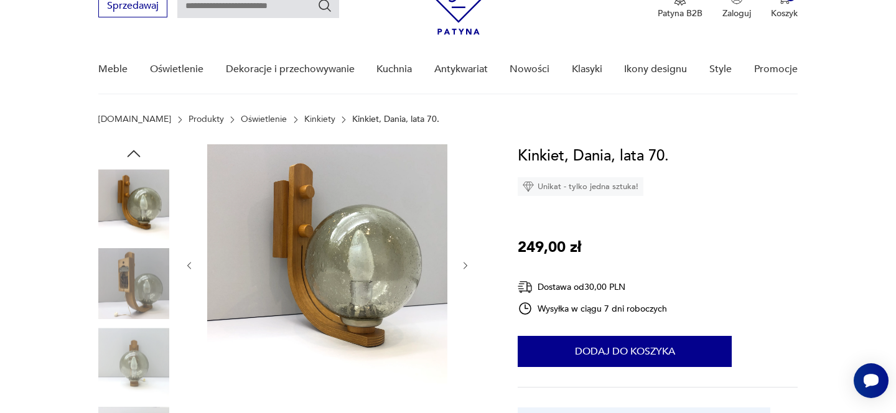
click at [467, 269] on icon "button" at bounding box center [466, 266] width 11 height 11
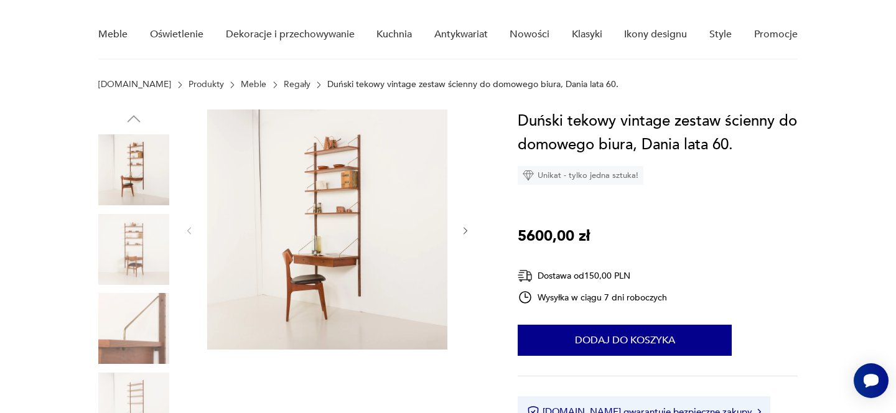
scroll to position [110, 0]
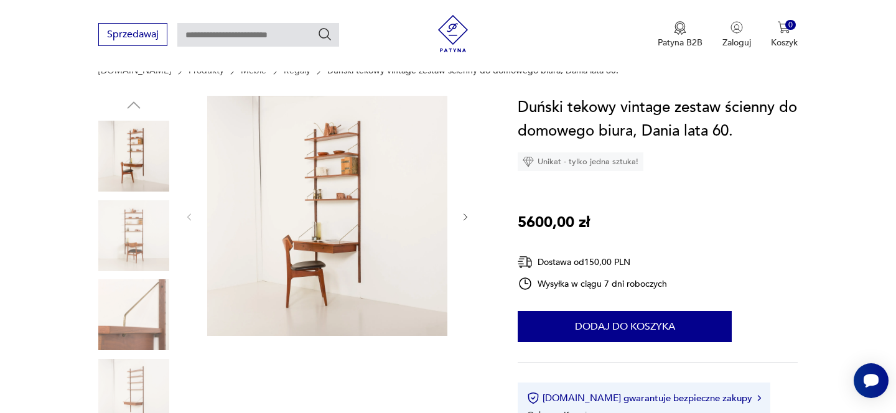
click at [462, 212] on icon "button" at bounding box center [466, 217] width 11 height 11
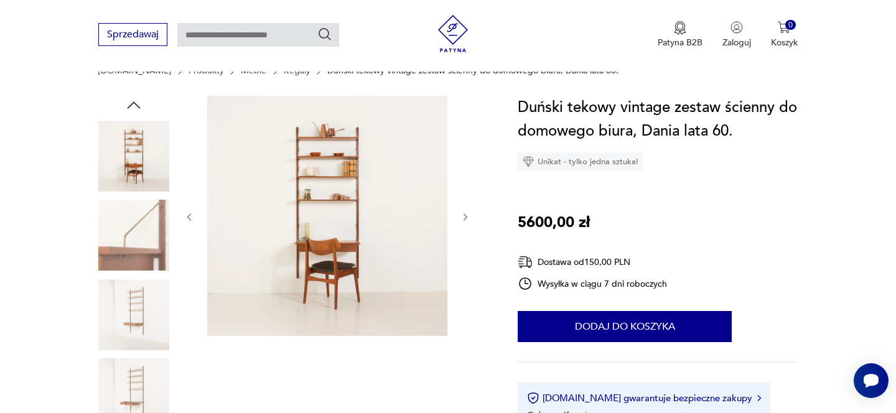
click at [462, 212] on icon "button" at bounding box center [466, 217] width 11 height 11
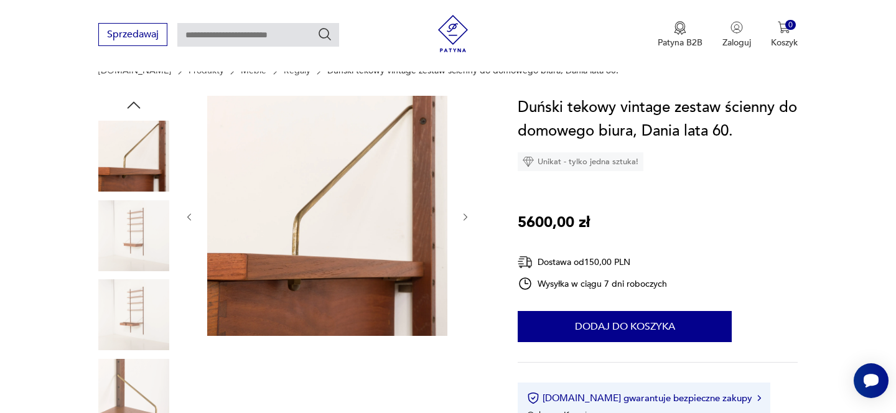
click at [462, 212] on icon "button" at bounding box center [466, 217] width 11 height 11
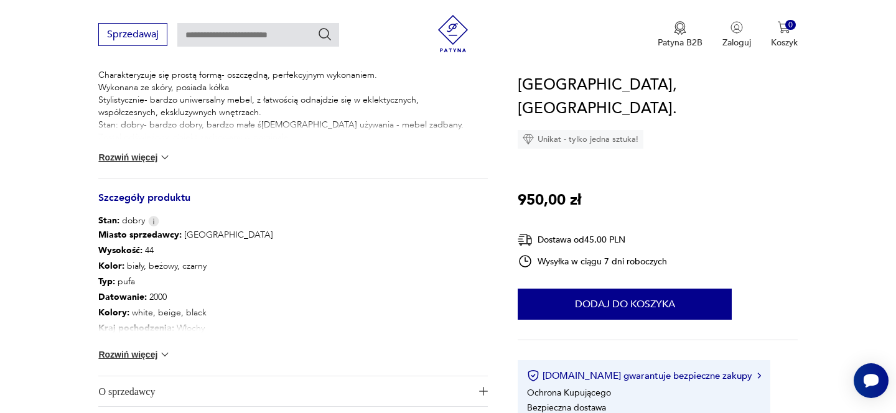
scroll to position [569, 0]
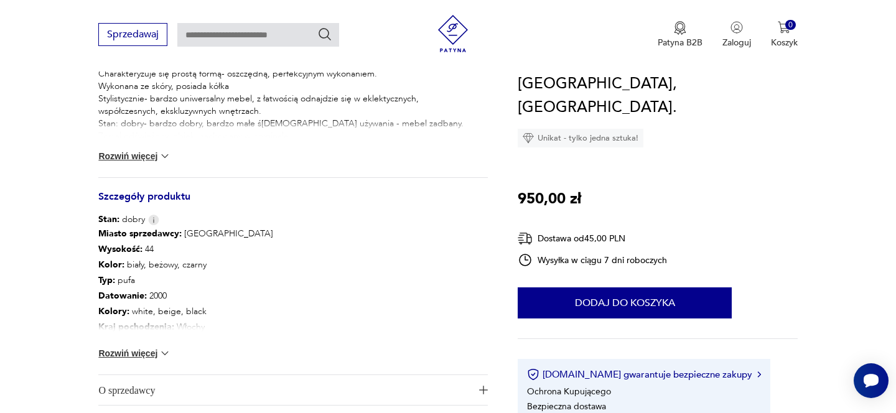
click at [151, 348] on button "Rozwiń więcej" at bounding box center [134, 353] width 72 height 12
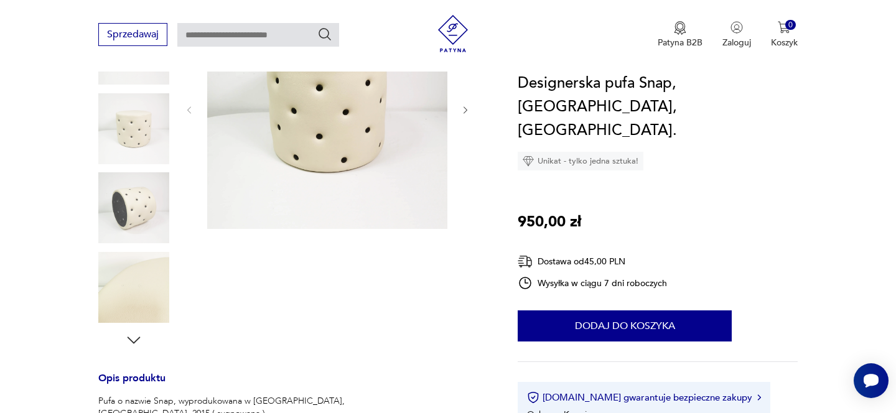
scroll to position [158, 0]
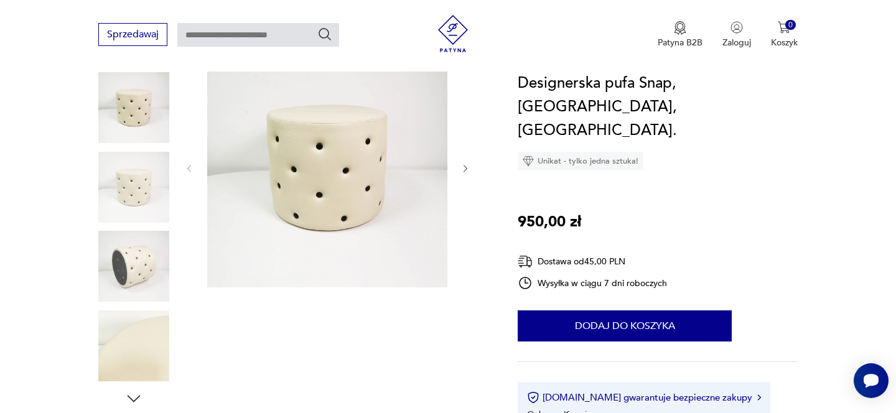
click at [471, 160] on div at bounding box center [293, 227] width 390 height 361
click at [469, 161] on div at bounding box center [327, 168] width 286 height 243
click at [465, 169] on icon "button" at bounding box center [466, 169] width 11 height 11
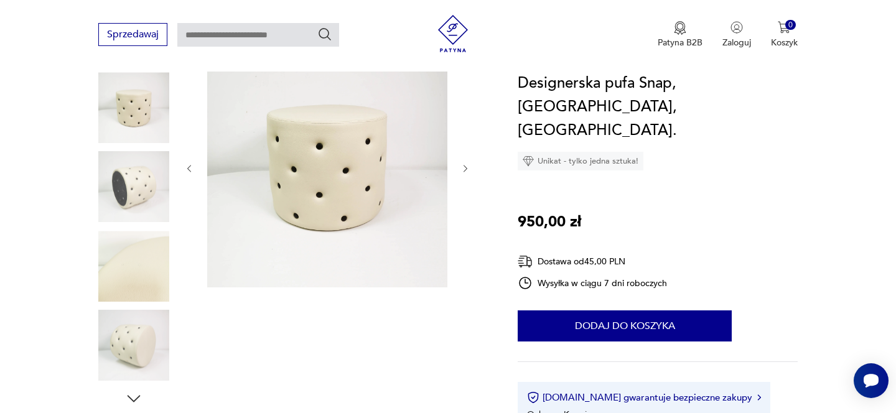
click at [465, 169] on icon "button" at bounding box center [466, 169] width 11 height 11
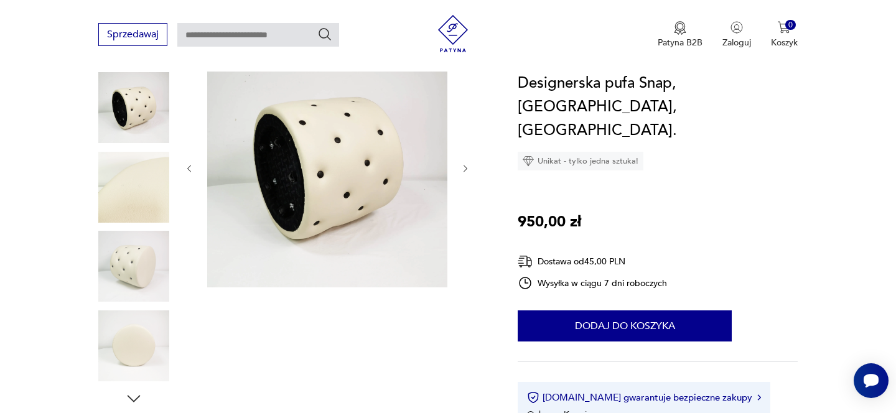
click at [465, 169] on icon "button" at bounding box center [466, 169] width 11 height 11
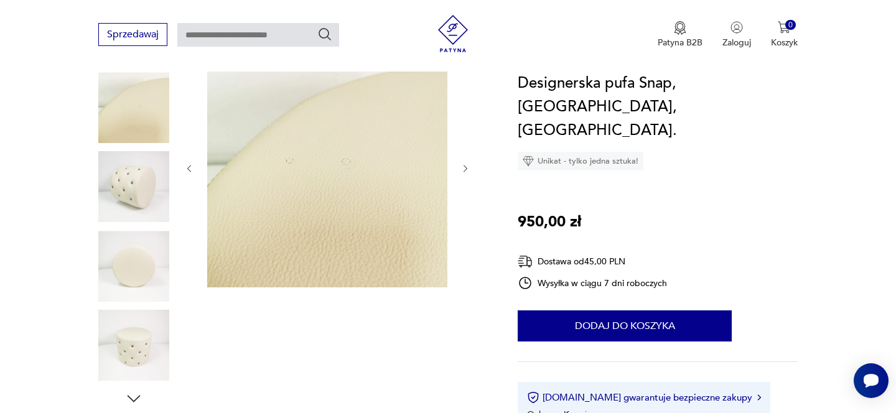
click at [465, 169] on icon "button" at bounding box center [466, 169] width 11 height 11
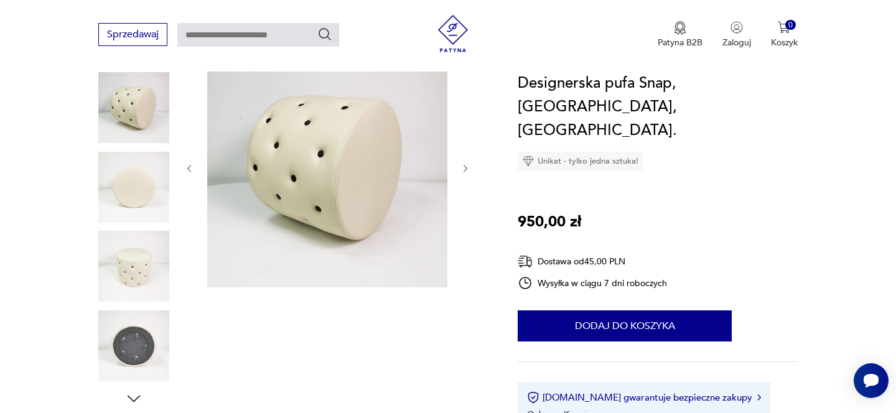
click at [465, 169] on icon "button" at bounding box center [466, 169] width 11 height 11
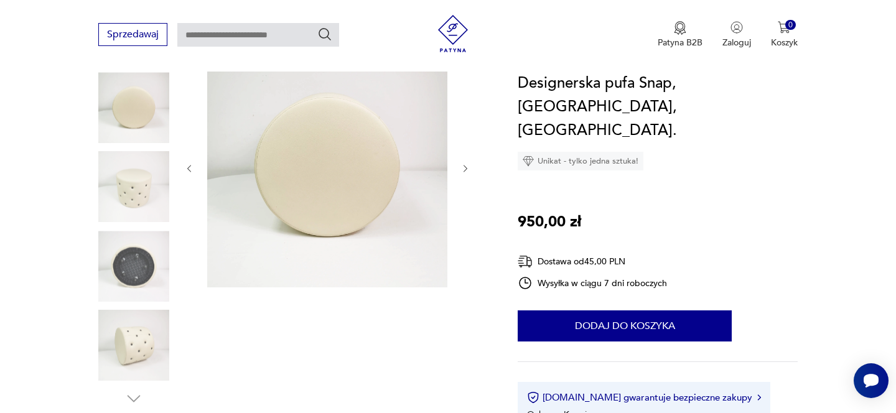
click at [465, 169] on icon "button" at bounding box center [466, 169] width 11 height 11
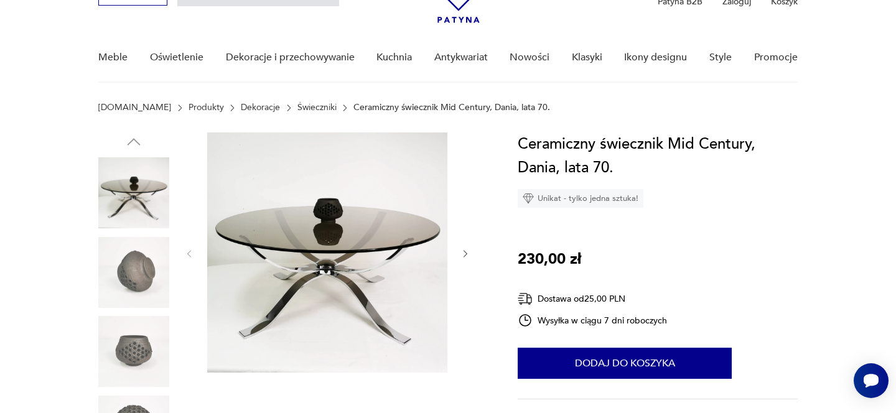
scroll to position [107, 0]
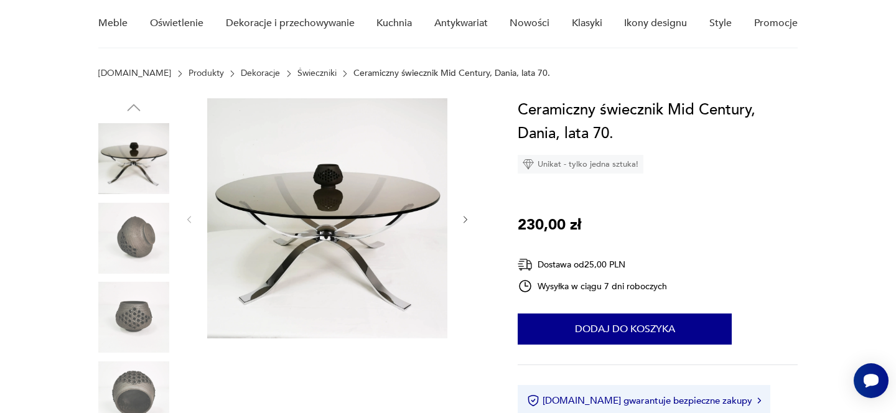
click at [466, 212] on div at bounding box center [327, 219] width 286 height 243
click at [466, 216] on icon "button" at bounding box center [466, 220] width 11 height 11
